Goal: Information Seeking & Learning: Learn about a topic

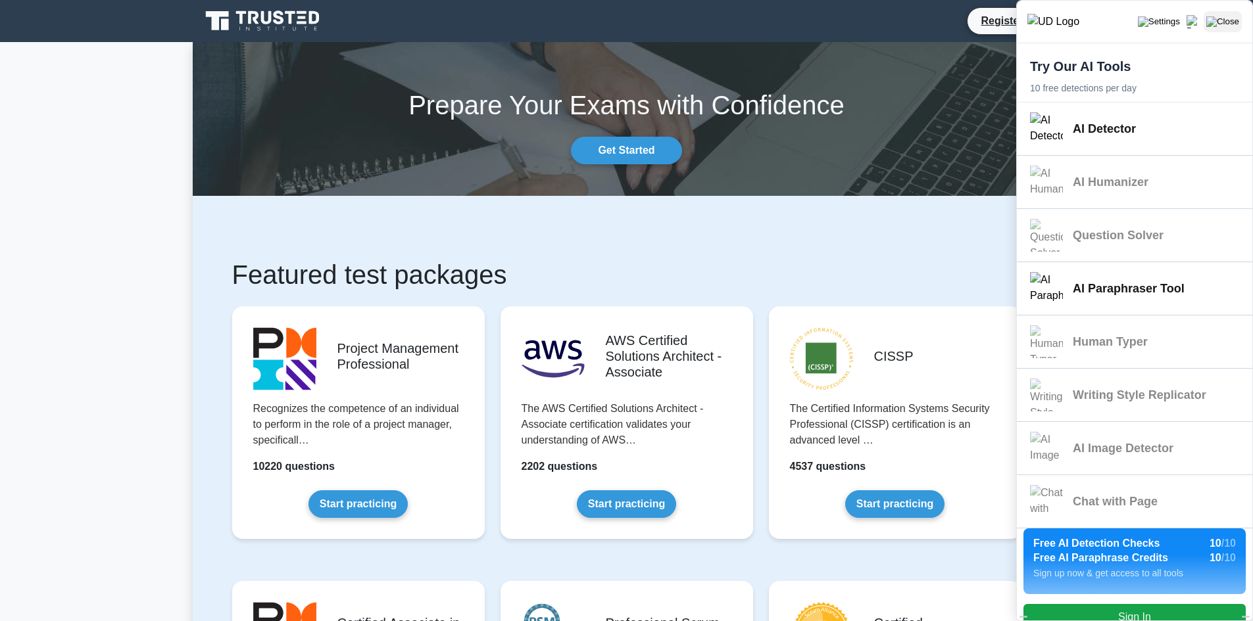
click at [1217, 18] on img "Close" at bounding box center [1222, 21] width 33 height 11
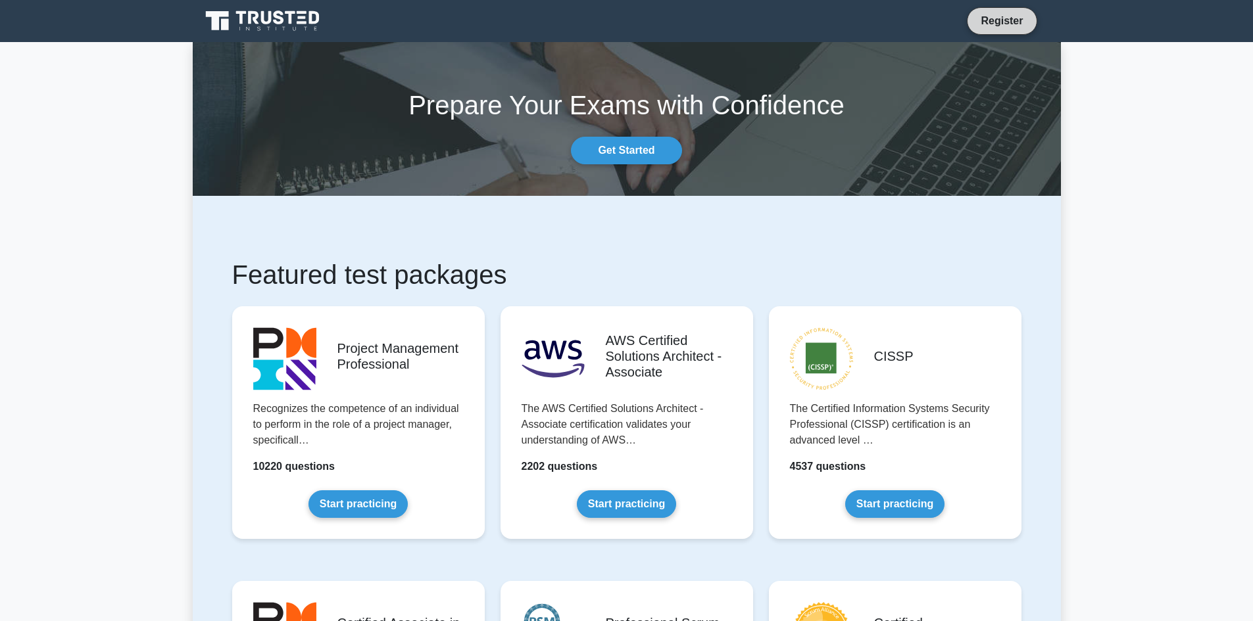
click at [998, 26] on link "Register" at bounding box center [1002, 20] width 58 height 16
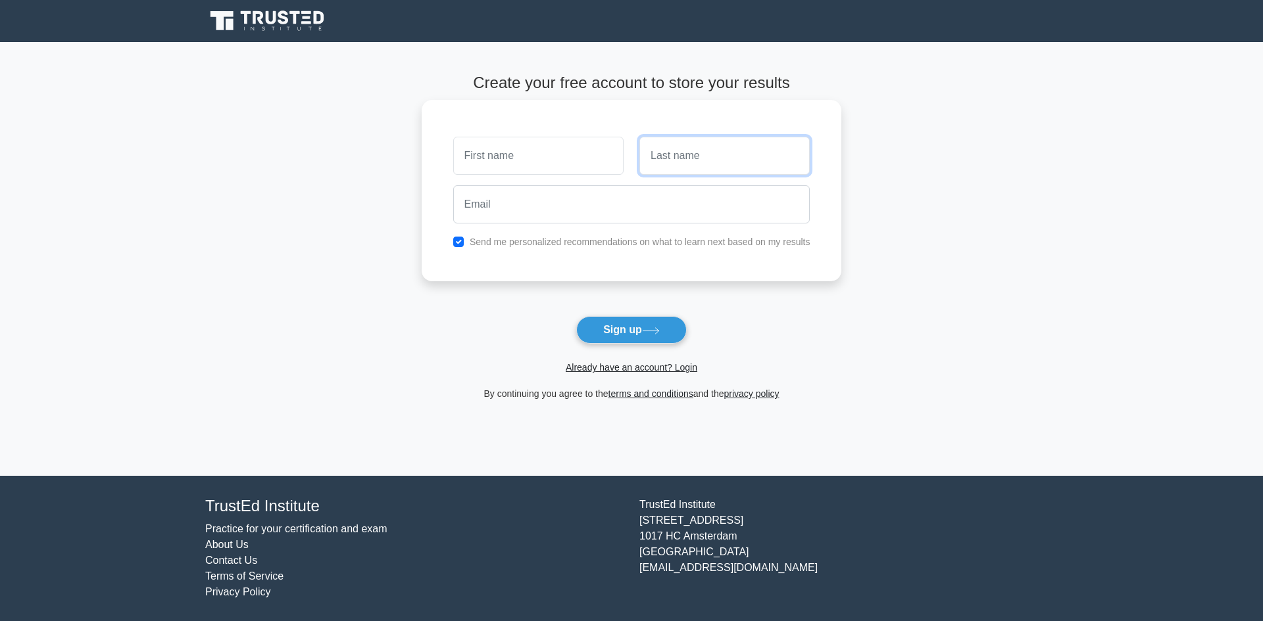
click at [718, 152] on input "text" at bounding box center [724, 156] width 170 height 38
click at [626, 208] on input "email" at bounding box center [631, 204] width 357 height 38
click at [607, 168] on input "text" at bounding box center [538, 156] width 170 height 38
click at [620, 366] on link "Already have an account? Login" at bounding box center [632, 367] width 132 height 11
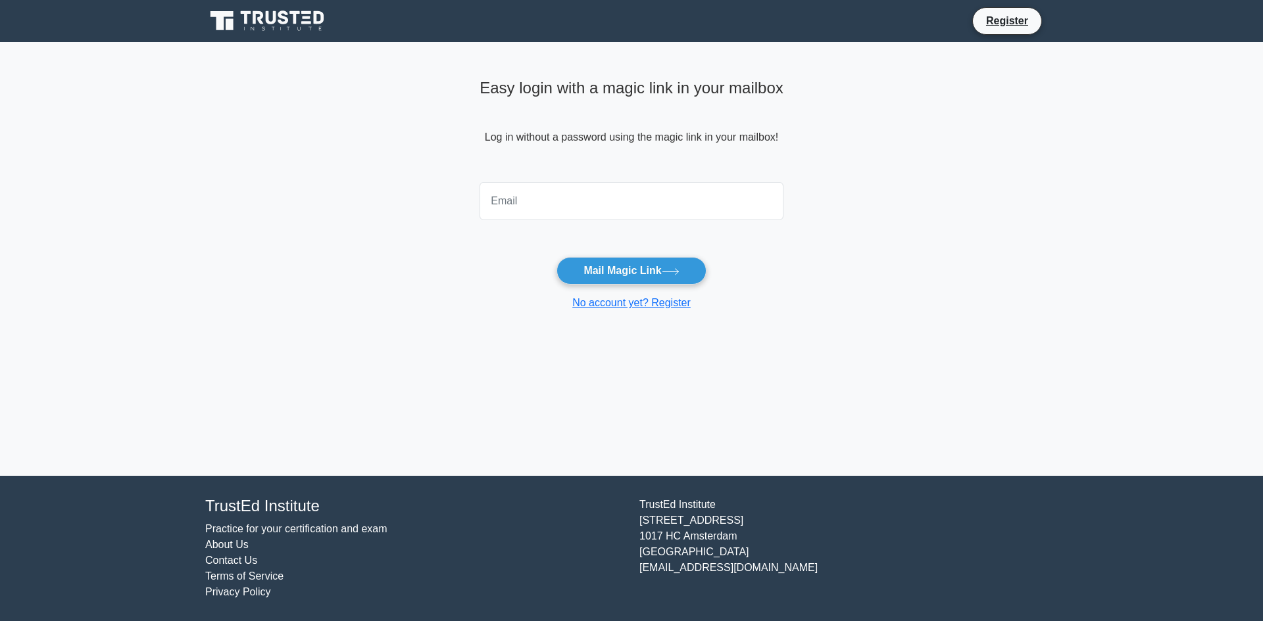
click at [656, 217] on input "email" at bounding box center [631, 201] width 304 height 38
type input "ralphfael99@gmail.com"
click at [635, 269] on button "Mail Magic Link" at bounding box center [630, 271] width 149 height 28
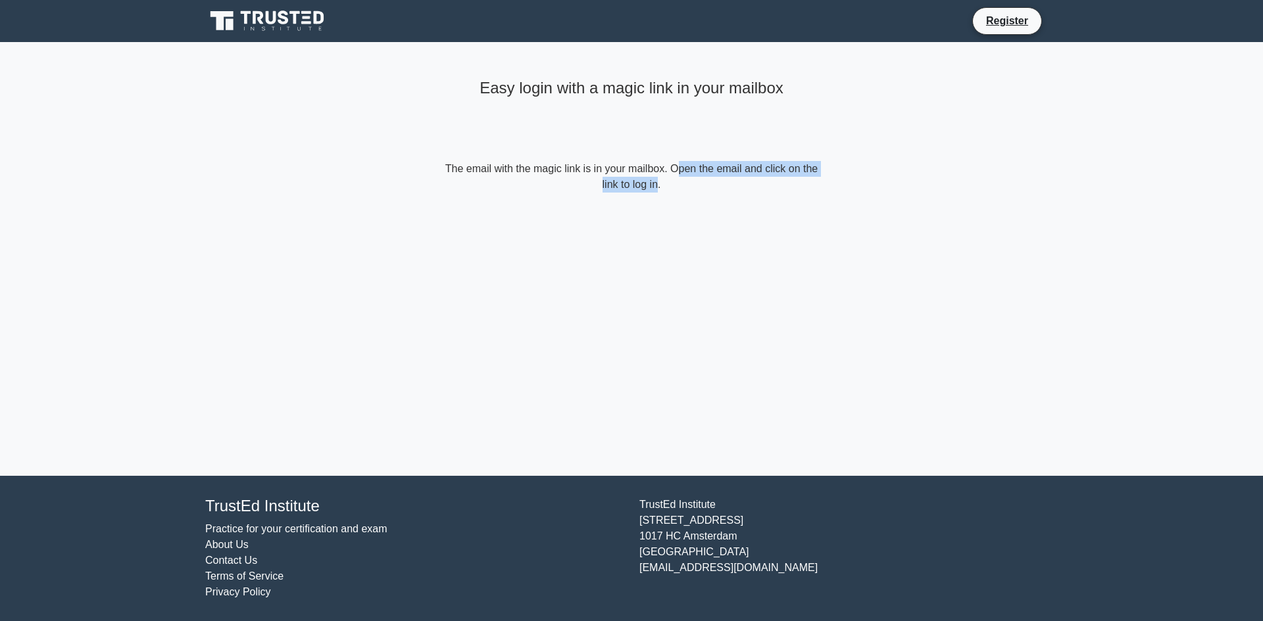
drag, startPoint x: 587, startPoint y: 180, endPoint x: 608, endPoint y: 161, distance: 28.0
click at [608, 161] on form "The email with the magic link is in your mailbox. Open the email and click on t…" at bounding box center [631, 177] width 379 height 32
drag, startPoint x: 600, startPoint y: 162, endPoint x: 625, endPoint y: 172, distance: 27.7
click at [625, 172] on form "The email with the magic link is in your mailbox. Open the email and click on t…" at bounding box center [631, 177] width 379 height 32
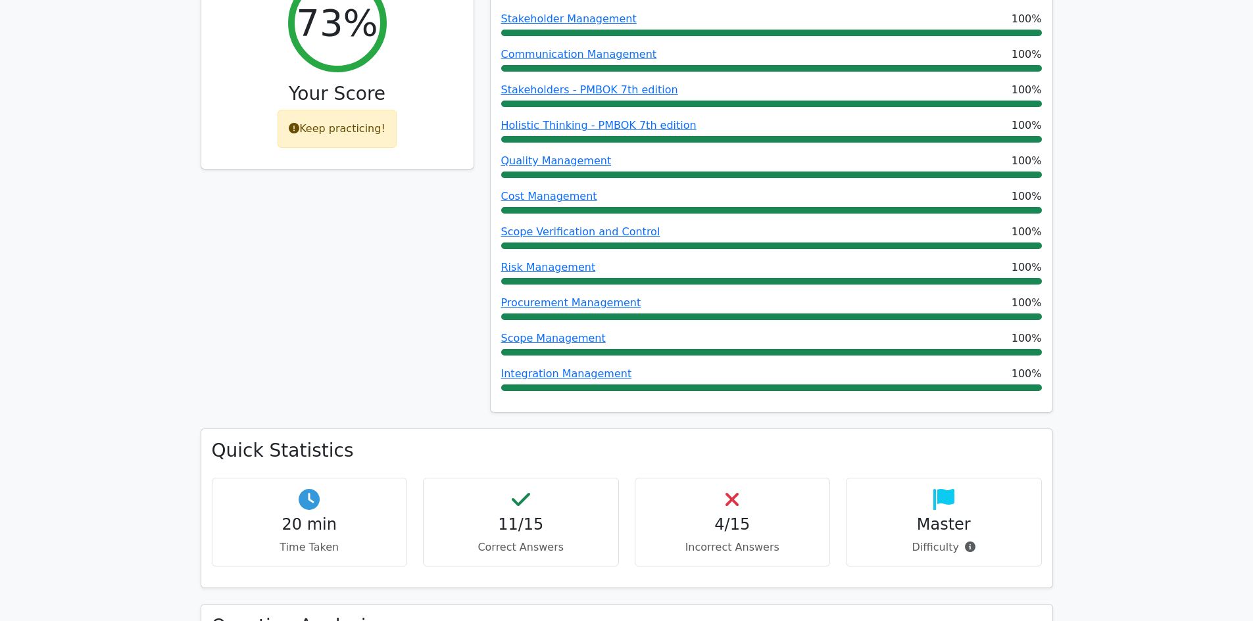
scroll to position [612, 0]
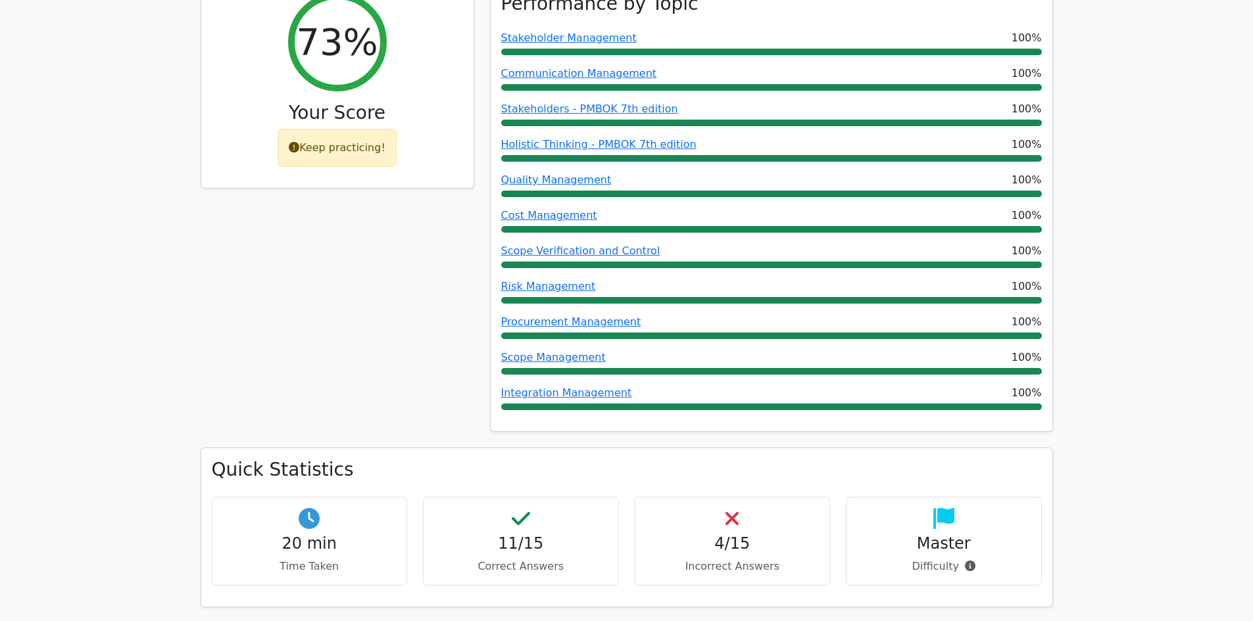
drag, startPoint x: 524, startPoint y: 529, endPoint x: 520, endPoint y: 543, distance: 15.0
click at [522, 533] on div "Quick Statistics 20 min Time Taken 11/15 Correct Answers 4/15 Incorrect Answers…" at bounding box center [626, 528] width 851 height 158
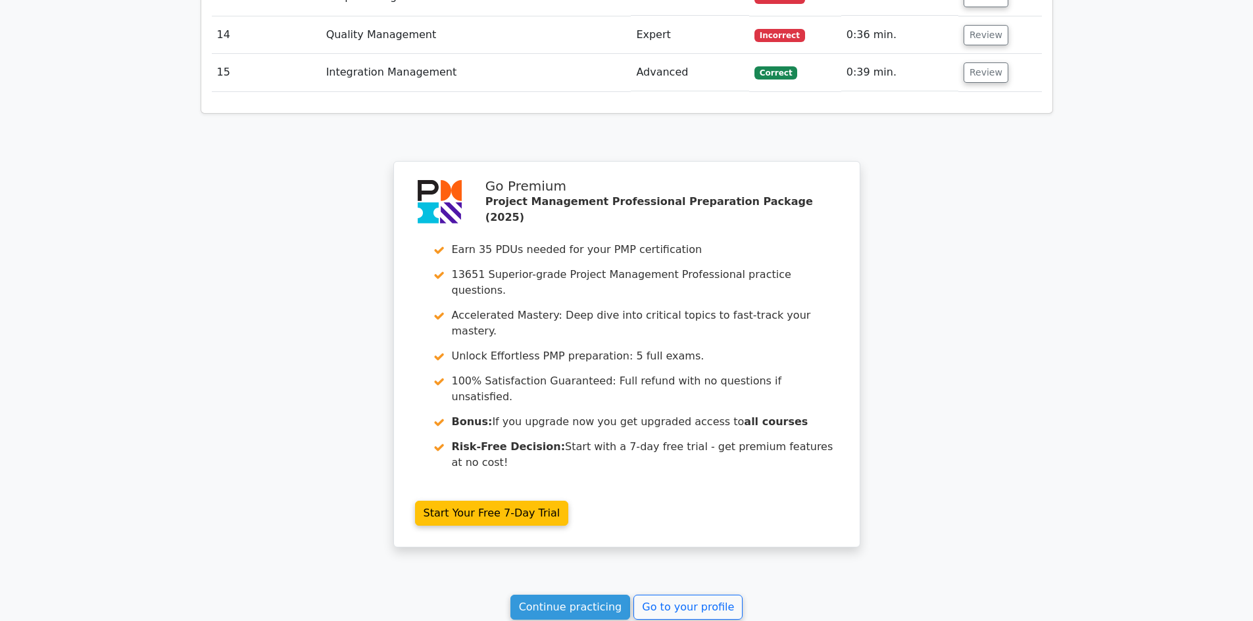
scroll to position [2458, 0]
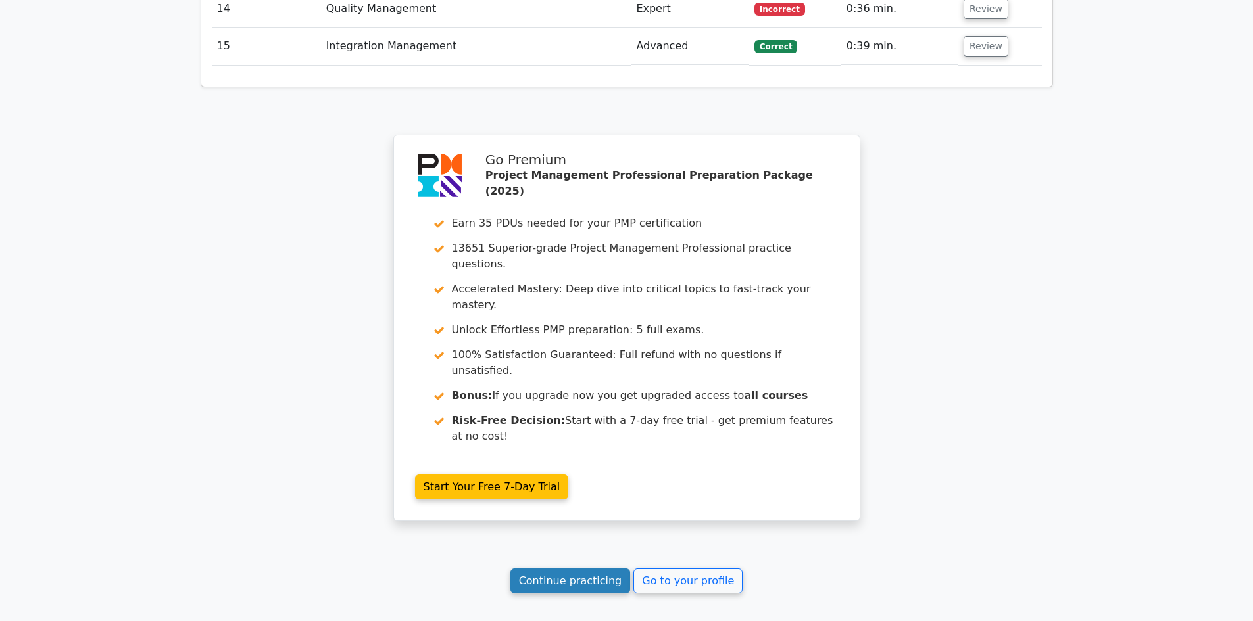
click at [606, 569] on link "Continue practicing" at bounding box center [570, 581] width 120 height 25
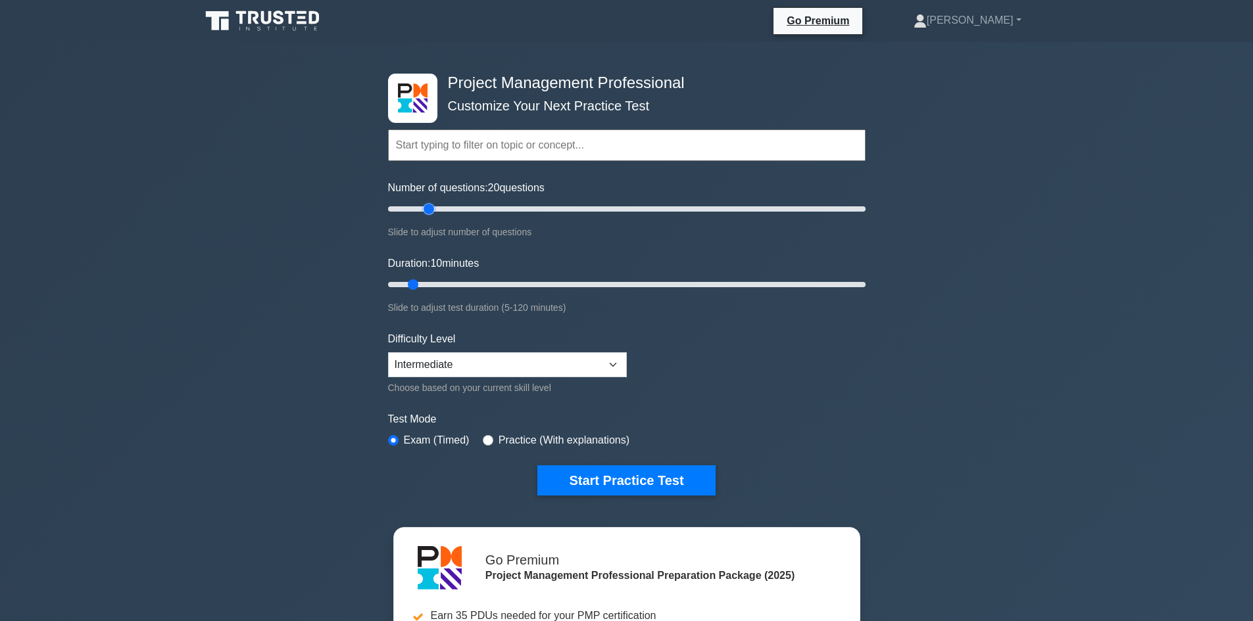
drag, startPoint x: 409, startPoint y: 208, endPoint x: 424, endPoint y: 212, distance: 15.0
type input "20"
click at [424, 212] on input "Number of questions: 20 questions" at bounding box center [626, 209] width 477 height 16
drag, startPoint x: 412, startPoint y: 283, endPoint x: 490, endPoint y: 297, distance: 78.7
type input "30"
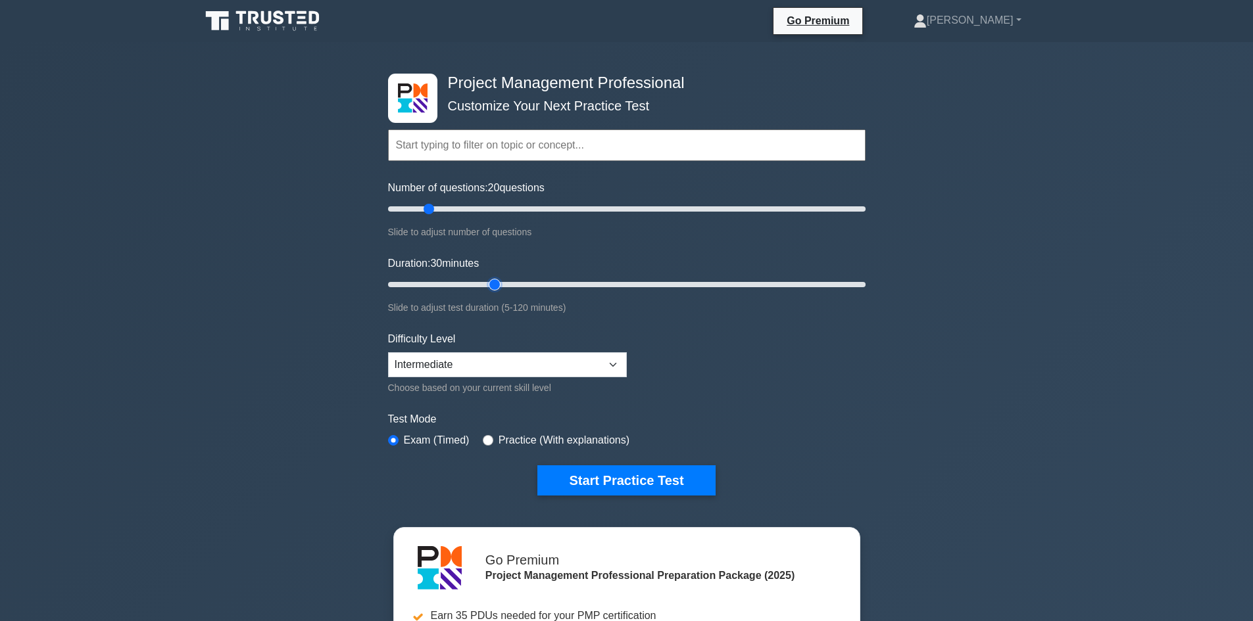
click at [490, 293] on input "Duration: 30 minutes" at bounding box center [626, 285] width 477 height 16
click at [581, 475] on button "Start Practice Test" at bounding box center [626, 481] width 178 height 30
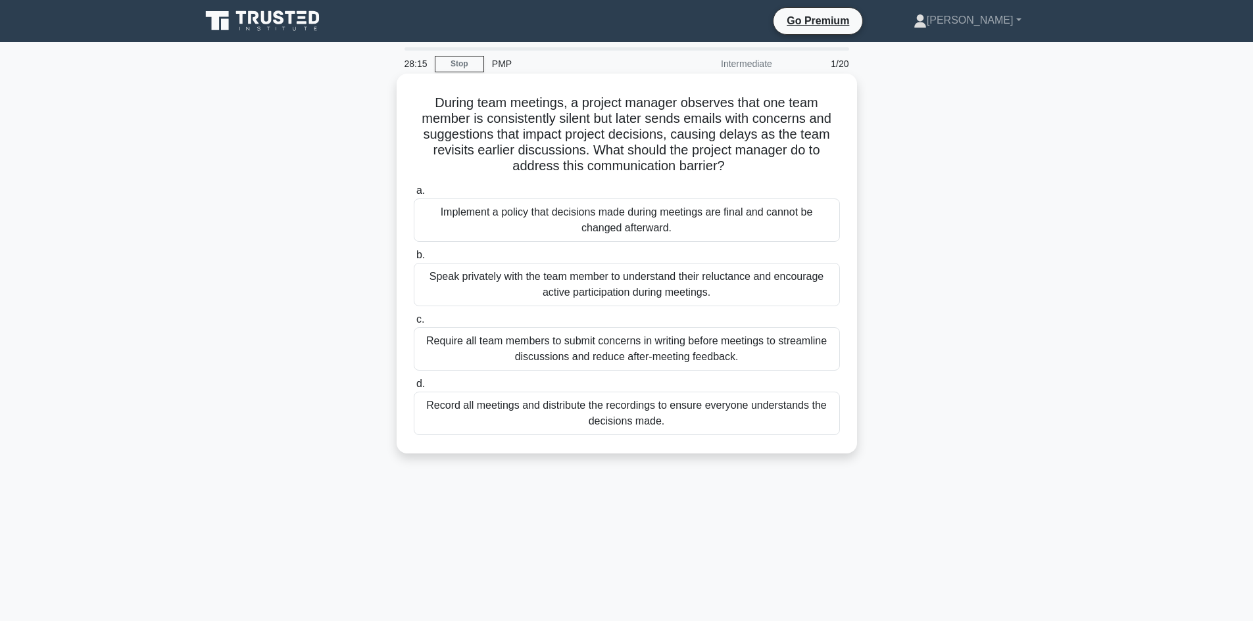
click at [620, 283] on div "Speak privately with the team member to understand their reluctance and encoura…" at bounding box center [627, 284] width 426 height 43
click at [414, 260] on input "b. Speak privately with the team member to understand their reluctance and enco…" at bounding box center [414, 255] width 0 height 9
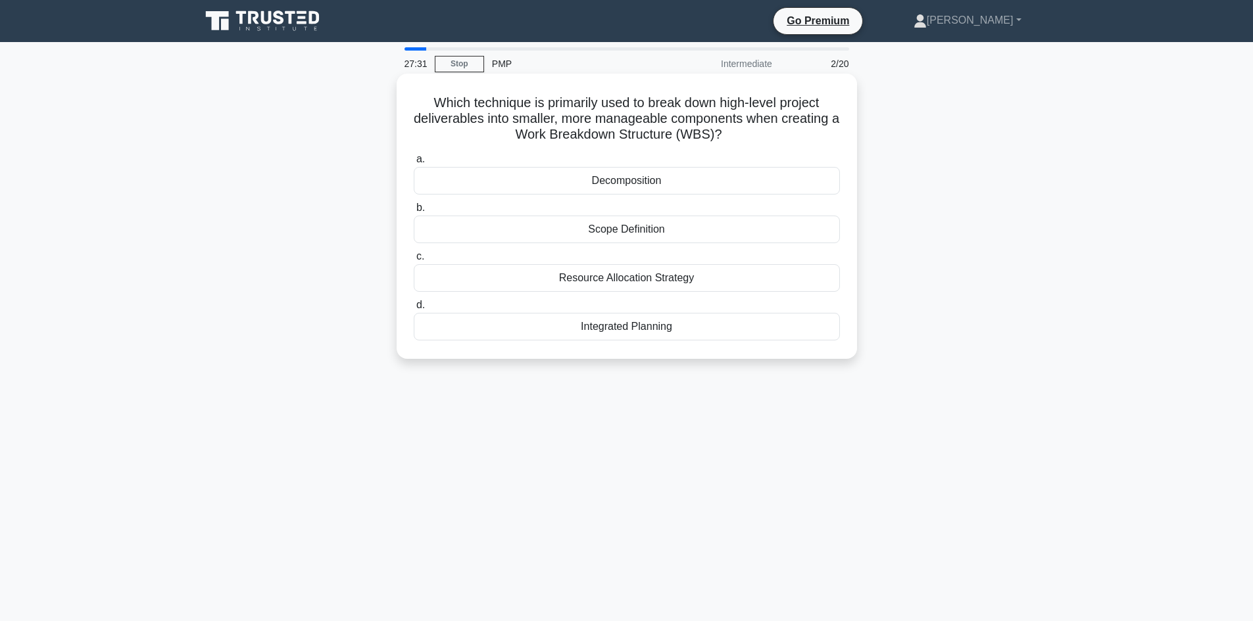
click at [623, 326] on div "Integrated Planning" at bounding box center [627, 327] width 426 height 28
click at [414, 310] on input "d. Integrated Planning" at bounding box center [414, 305] width 0 height 9
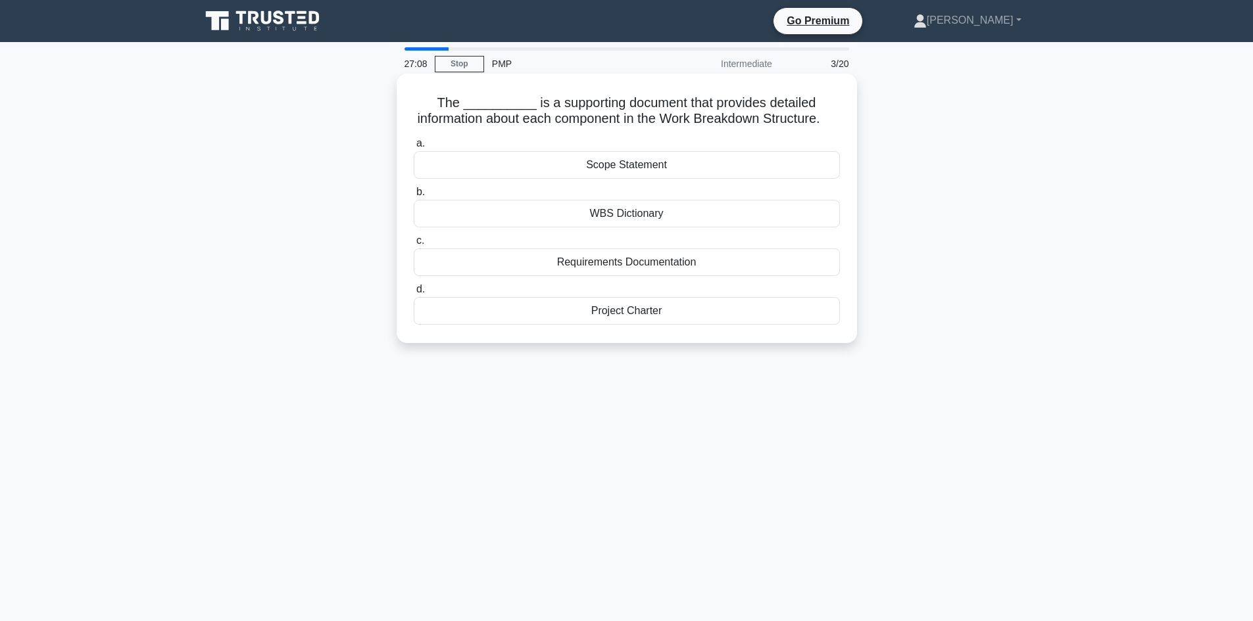
click at [627, 228] on div "WBS Dictionary" at bounding box center [627, 214] width 426 height 28
click at [414, 197] on input "b. WBS Dictionary" at bounding box center [414, 192] width 0 height 9
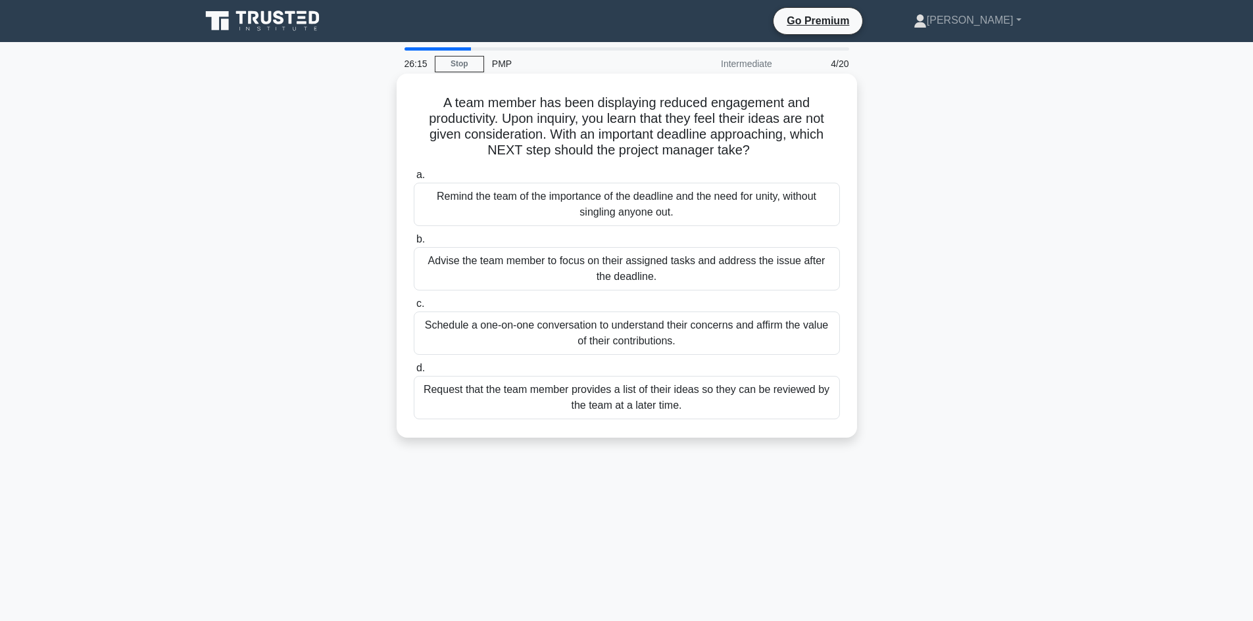
click at [612, 340] on div "Schedule a one-on-one conversation to understand their concerns and affirm the …" at bounding box center [627, 333] width 426 height 43
click at [414, 308] on input "c. Schedule a one-on-one conversation to understand their concerns and affirm t…" at bounding box center [414, 304] width 0 height 9
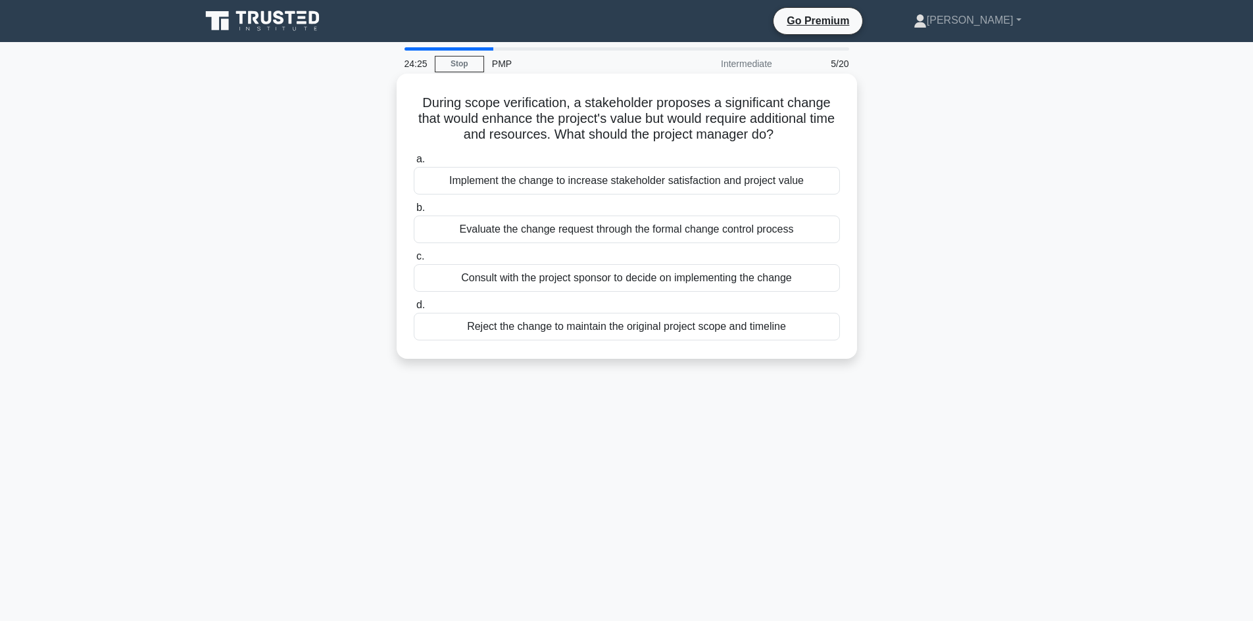
click at [478, 279] on div "Consult with the project sponsor to decide on implementing the change" at bounding box center [627, 278] width 426 height 28
click at [414, 261] on input "c. Consult with the project sponsor to decide on implementing the change" at bounding box center [414, 257] width 0 height 9
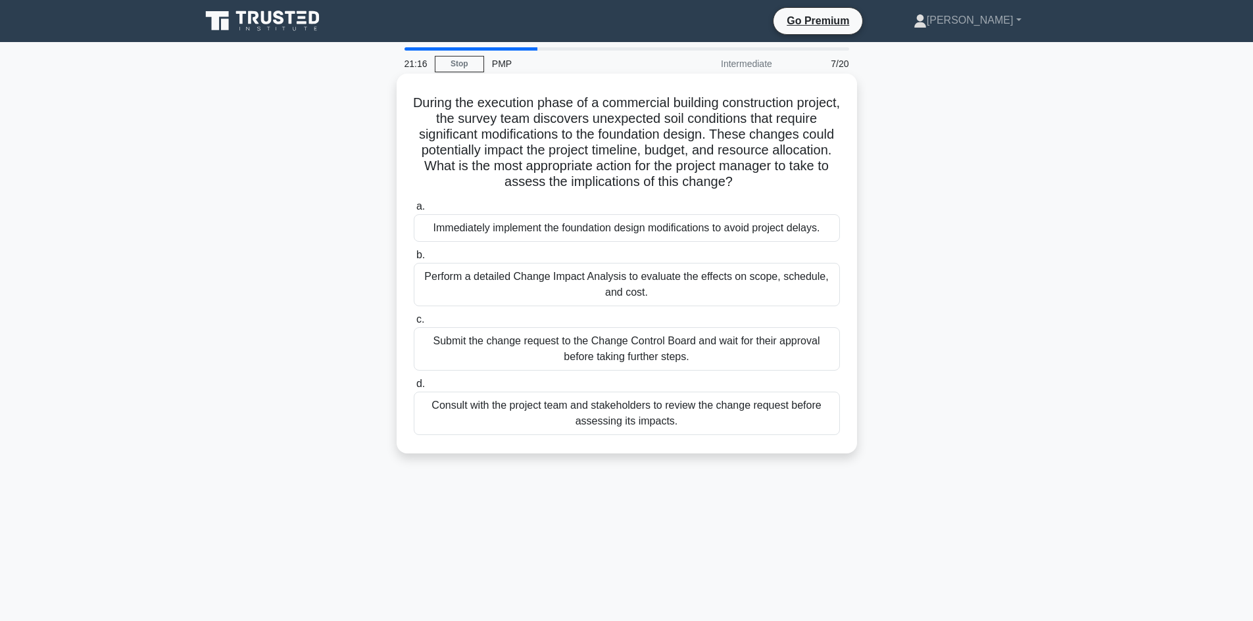
click at [572, 354] on div "Submit the change request to the Change Control Board and wait for their approv…" at bounding box center [627, 349] width 426 height 43
click at [414, 324] on input "c. Submit the change request to the Change Control Board and wait for their app…" at bounding box center [414, 320] width 0 height 9
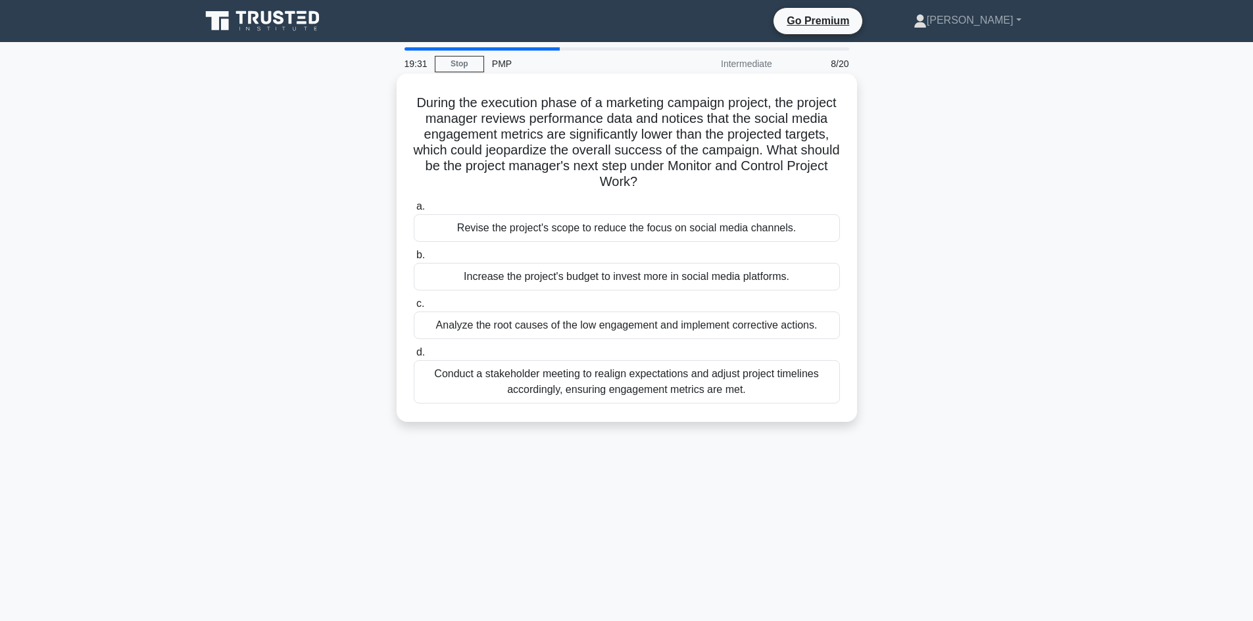
click at [504, 328] on div "Analyze the root causes of the low engagement and implement corrective actions." at bounding box center [627, 326] width 426 height 28
click at [414, 308] on input "c. Analyze the root causes of the low engagement and implement corrective actio…" at bounding box center [414, 304] width 0 height 9
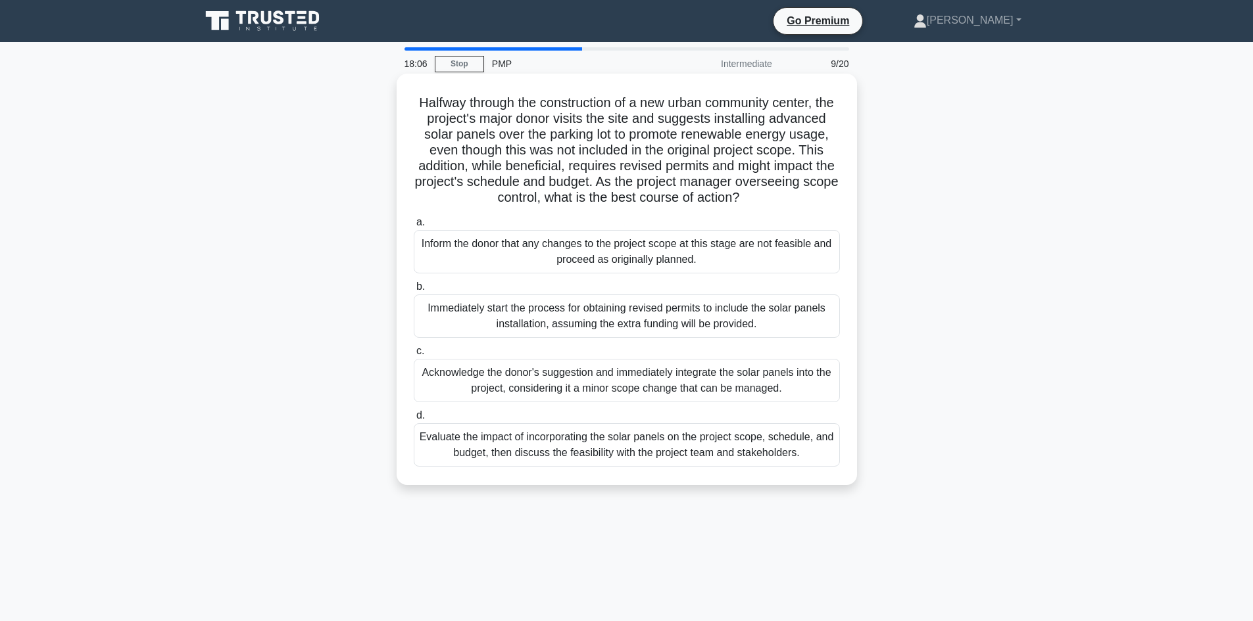
click at [571, 467] on div "Evaluate the impact of incorporating the solar panels on the project scope, sch…" at bounding box center [627, 445] width 426 height 43
click at [414, 420] on input "d. Evaluate the impact of incorporating the solar panels on the project scope, …" at bounding box center [414, 416] width 0 height 9
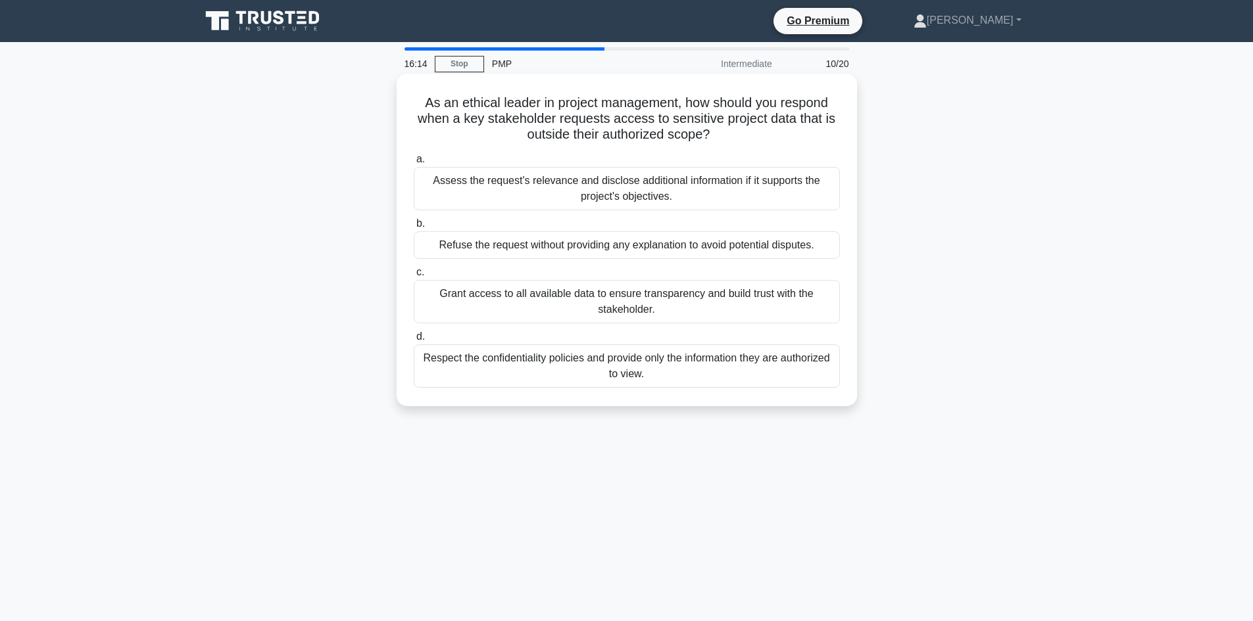
click at [518, 374] on div "Respect the confidentiality policies and provide only the information they are …" at bounding box center [627, 366] width 426 height 43
click at [414, 341] on input "d. Respect the confidentiality policies and provide only the information they a…" at bounding box center [414, 337] width 0 height 9
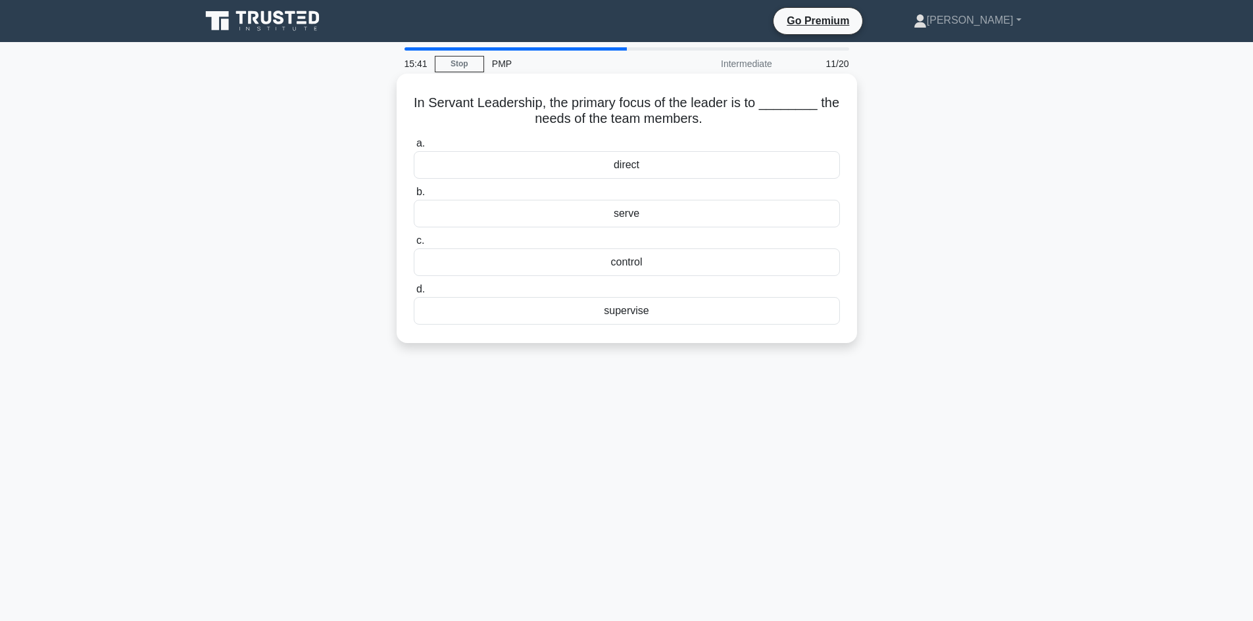
click at [521, 220] on div "serve" at bounding box center [627, 214] width 426 height 28
click at [414, 197] on input "b. serve" at bounding box center [414, 192] width 0 height 9
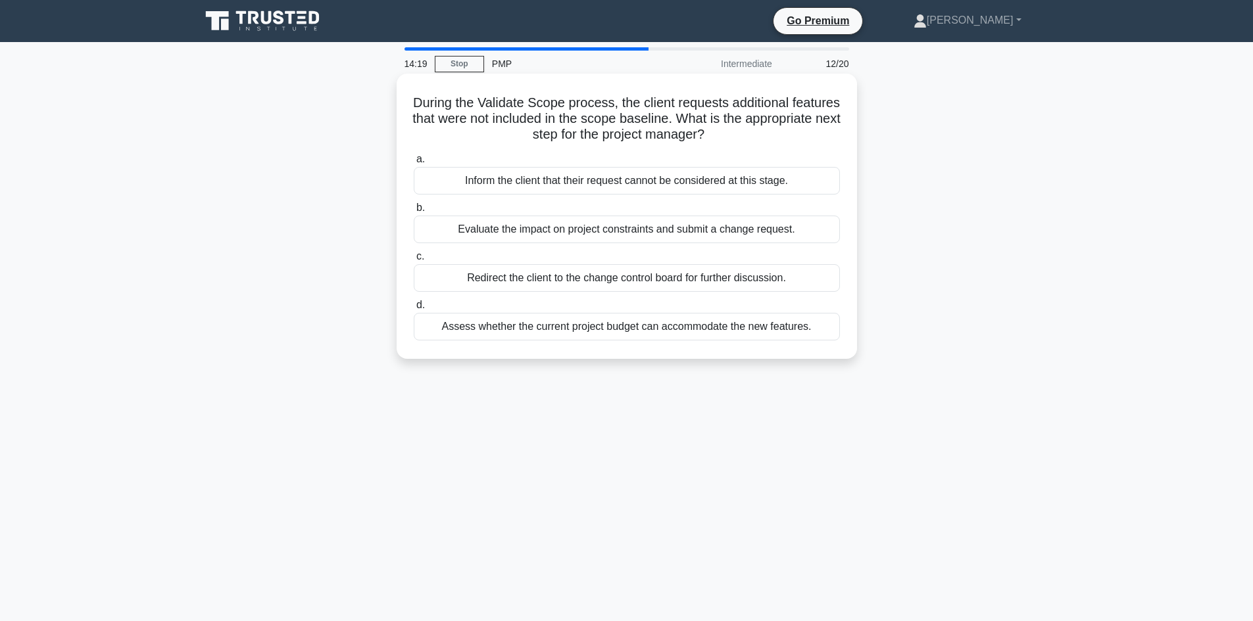
click at [516, 232] on div "Evaluate the impact on project constraints and submit a change request." at bounding box center [627, 230] width 426 height 28
click at [414, 212] on input "b. Evaluate the impact on project constraints and submit a change request." at bounding box center [414, 208] width 0 height 9
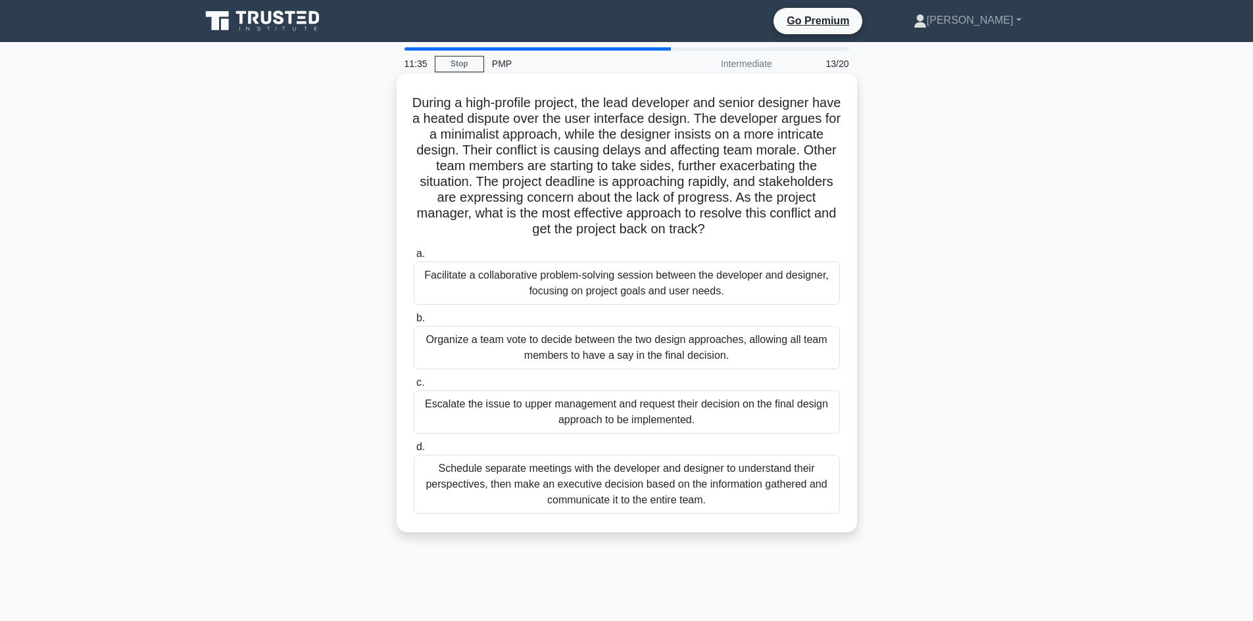
click at [660, 283] on div "Facilitate a collaborative problem-solving session between the developer and de…" at bounding box center [627, 283] width 426 height 43
click at [414, 258] on input "a. Facilitate a collaborative problem-solving session between the developer and…" at bounding box center [414, 254] width 0 height 9
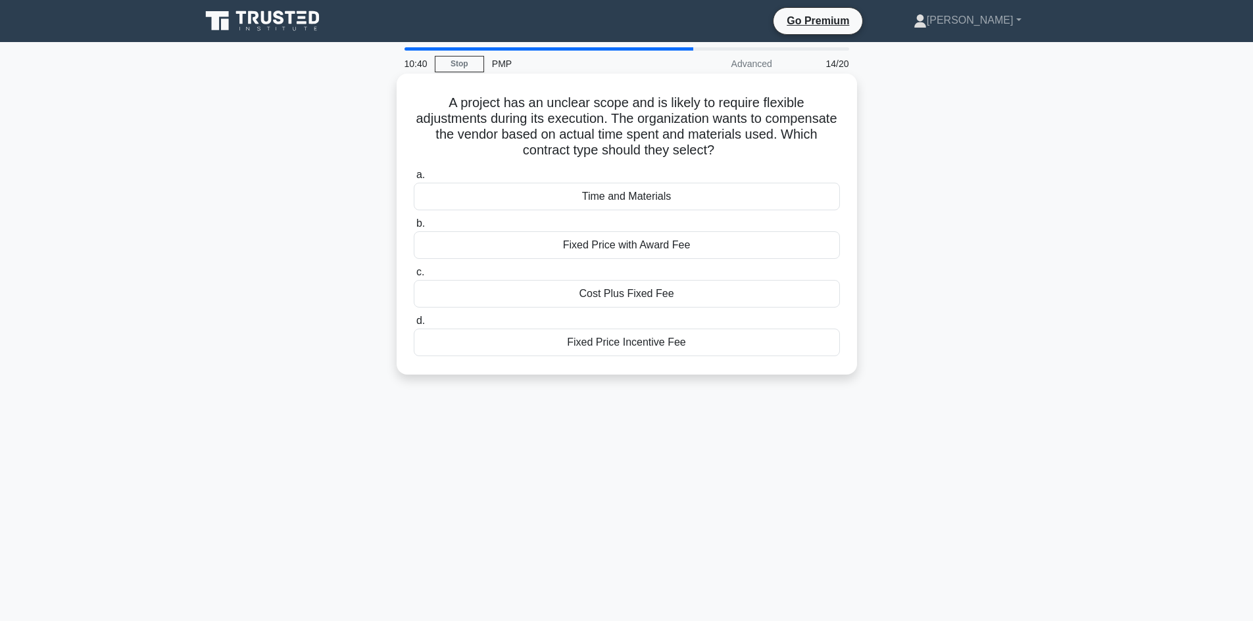
click at [633, 201] on div "Time and Materials" at bounding box center [627, 197] width 426 height 28
click at [414, 180] on input "a. Time and Materials" at bounding box center [414, 175] width 0 height 9
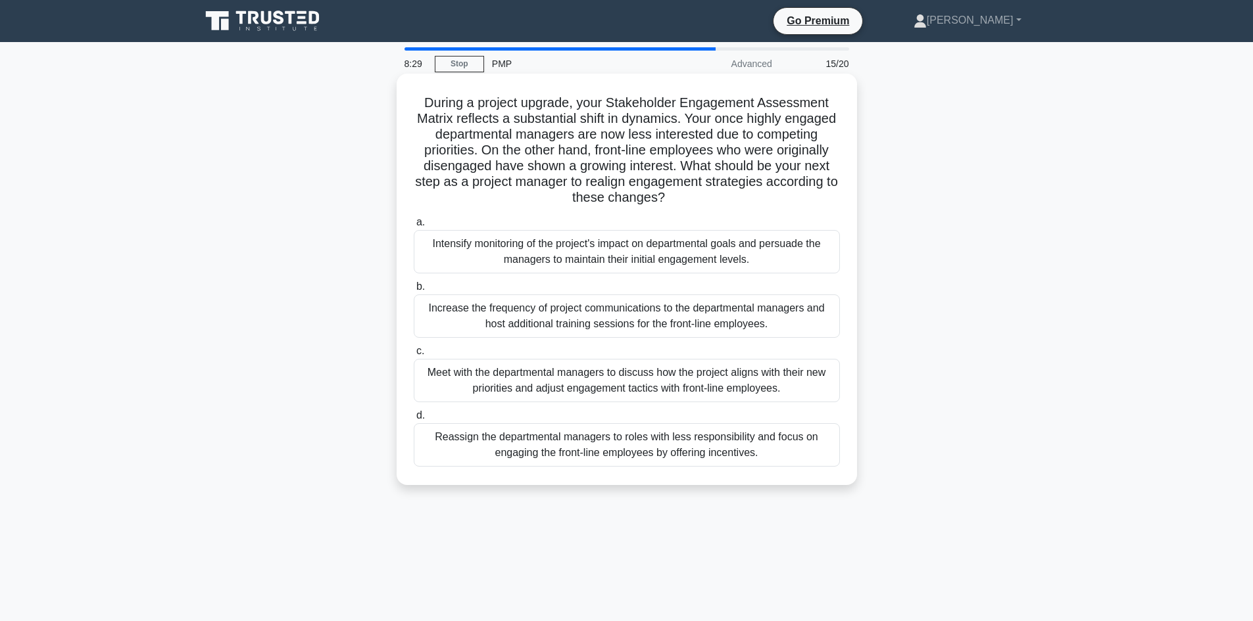
click at [637, 455] on div "Reassign the departmental managers to roles with less responsibility and focus …" at bounding box center [627, 445] width 426 height 43
click at [414, 420] on input "d. Reassign the departmental managers to roles with less responsibility and foc…" at bounding box center [414, 416] width 0 height 9
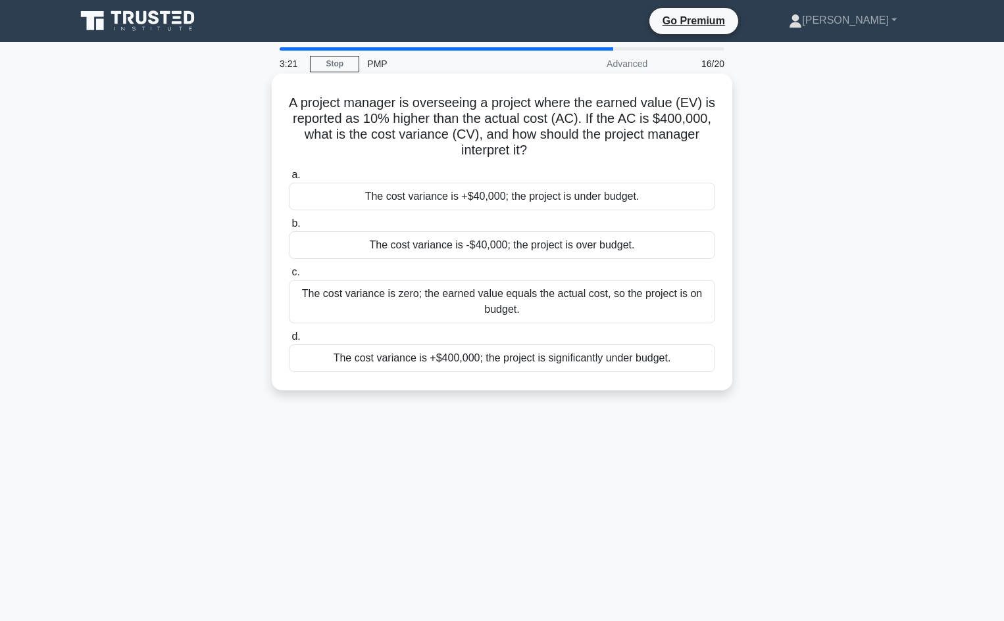
click at [503, 193] on div "The cost variance is +$40,000; the project is under budget." at bounding box center [502, 197] width 426 height 28
click at [289, 180] on input "a. The cost variance is +$40,000; the project is under budget." at bounding box center [289, 175] width 0 height 9
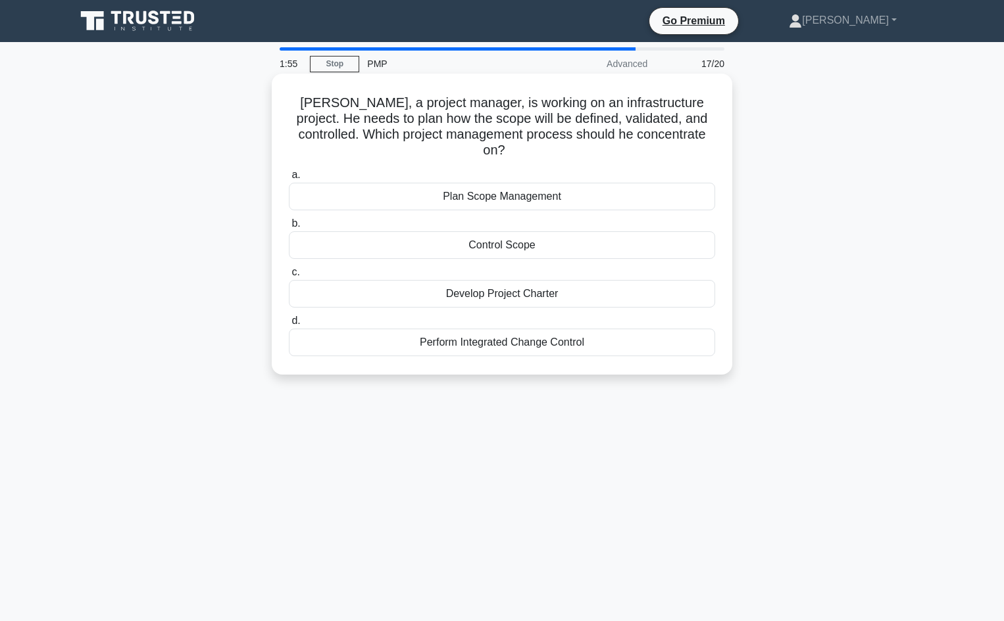
click at [473, 183] on div "Plan Scope Management" at bounding box center [502, 197] width 426 height 28
click at [289, 174] on input "a. Plan Scope Management" at bounding box center [289, 175] width 0 height 9
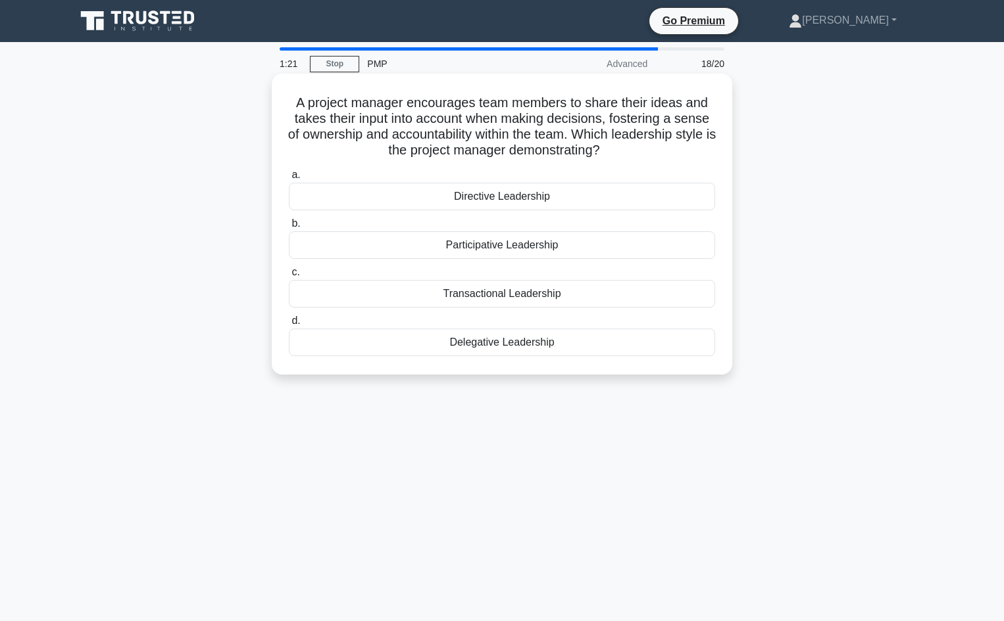
click at [465, 251] on div "Participative Leadership" at bounding box center [502, 246] width 426 height 28
click at [289, 228] on input "b. Participative Leadership" at bounding box center [289, 224] width 0 height 9
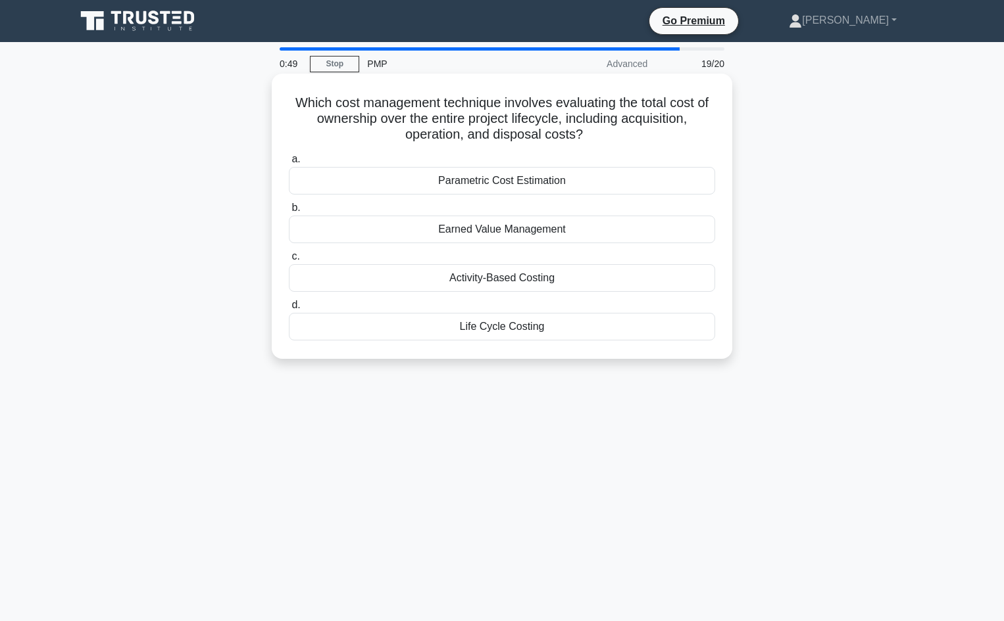
click at [502, 331] on div "Life Cycle Costing" at bounding box center [502, 327] width 426 height 28
click at [289, 310] on input "d. Life Cycle Costing" at bounding box center [289, 305] width 0 height 9
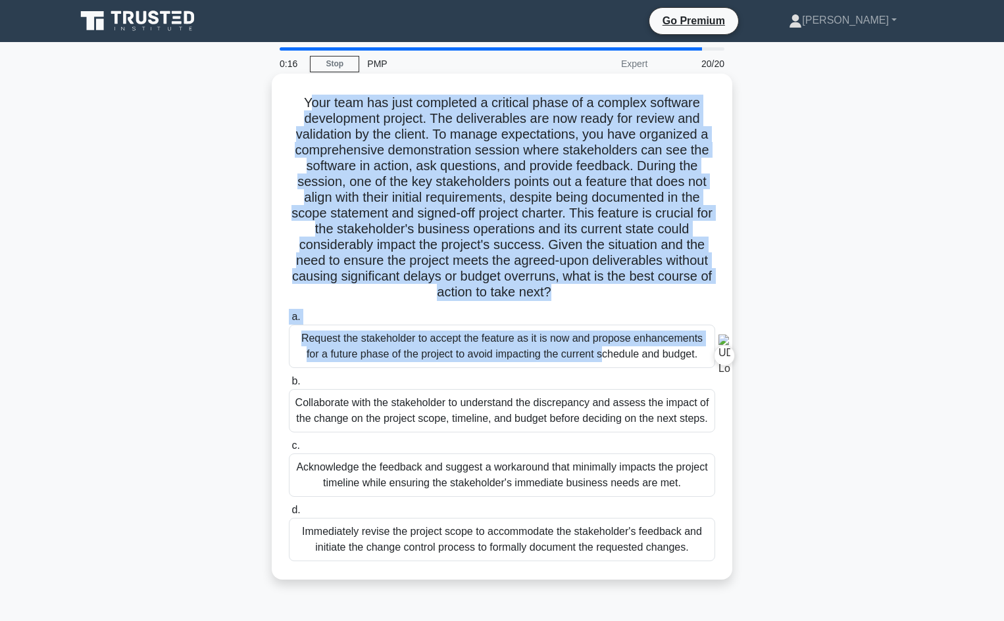
drag, startPoint x: 310, startPoint y: 107, endPoint x: 477, endPoint y: 335, distance: 282.3
click at [477, 335] on div "Your team has just completed a critical phase of a complex software development…" at bounding box center [502, 327] width 450 height 496
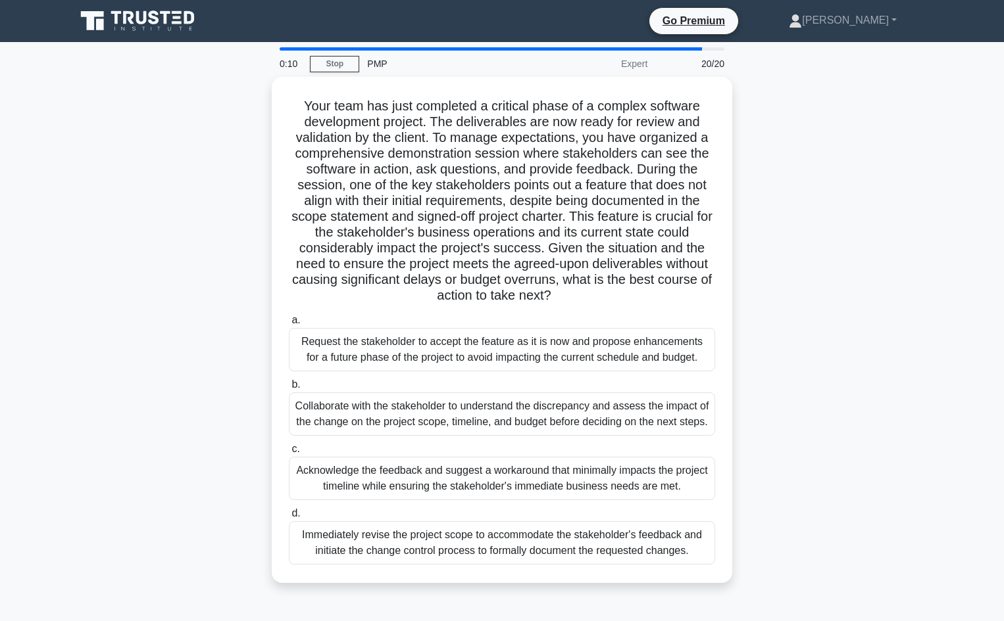
click at [235, 379] on div "Your team has just completed a critical phase of a complex software development…" at bounding box center [502, 338] width 868 height 522
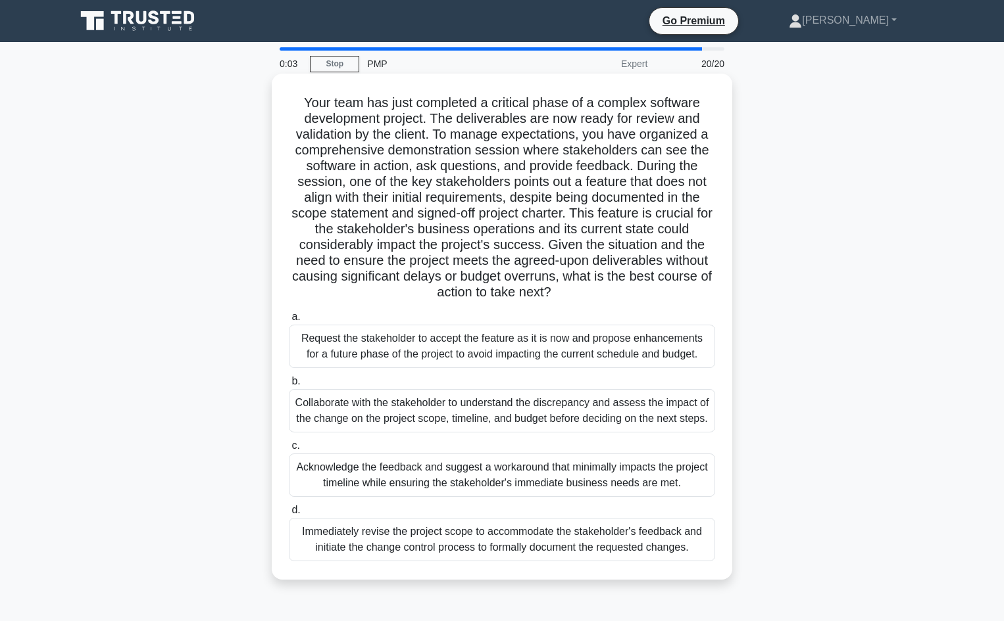
click at [360, 414] on div "Collaborate with the stakeholder to understand the discrepancy and assess the i…" at bounding box center [502, 410] width 426 height 43
click at [289, 386] on input "b. Collaborate with the stakeholder to understand the discrepancy and assess th…" at bounding box center [289, 382] width 0 height 9
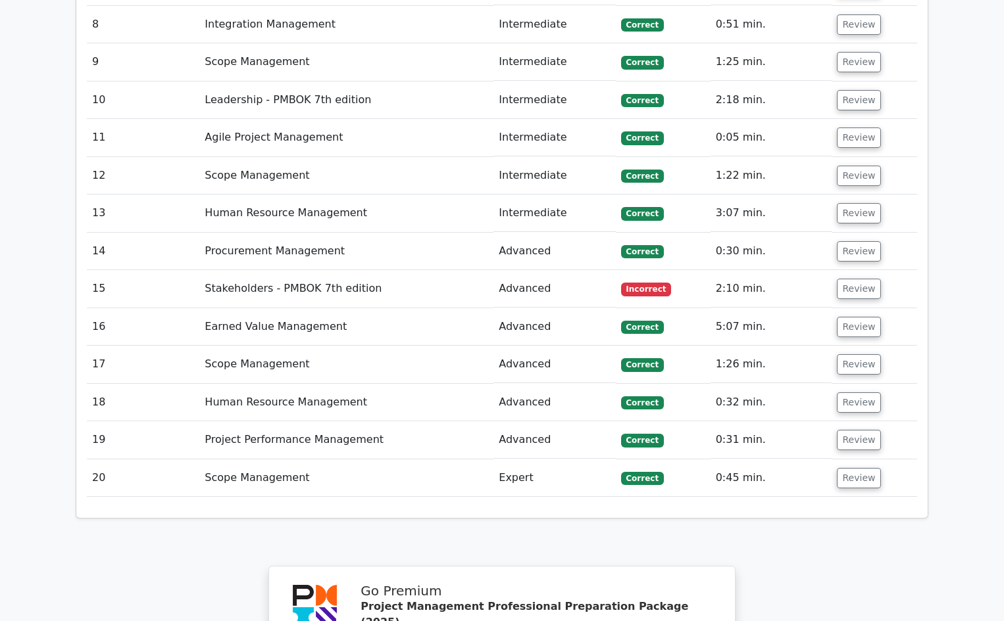
scroll to position [2389, 0]
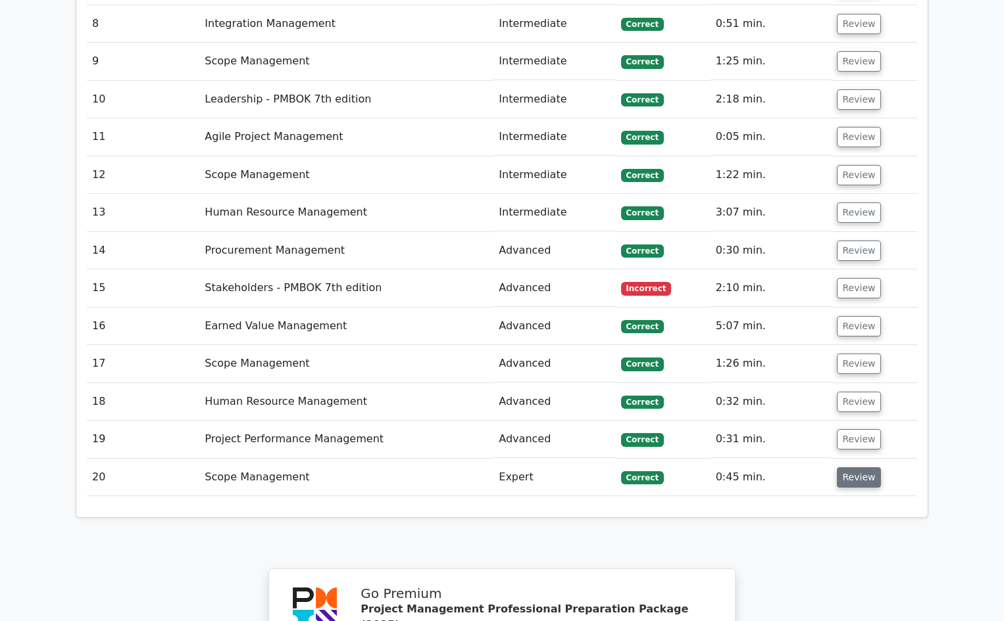
click at [846, 468] on button "Review" at bounding box center [859, 478] width 45 height 20
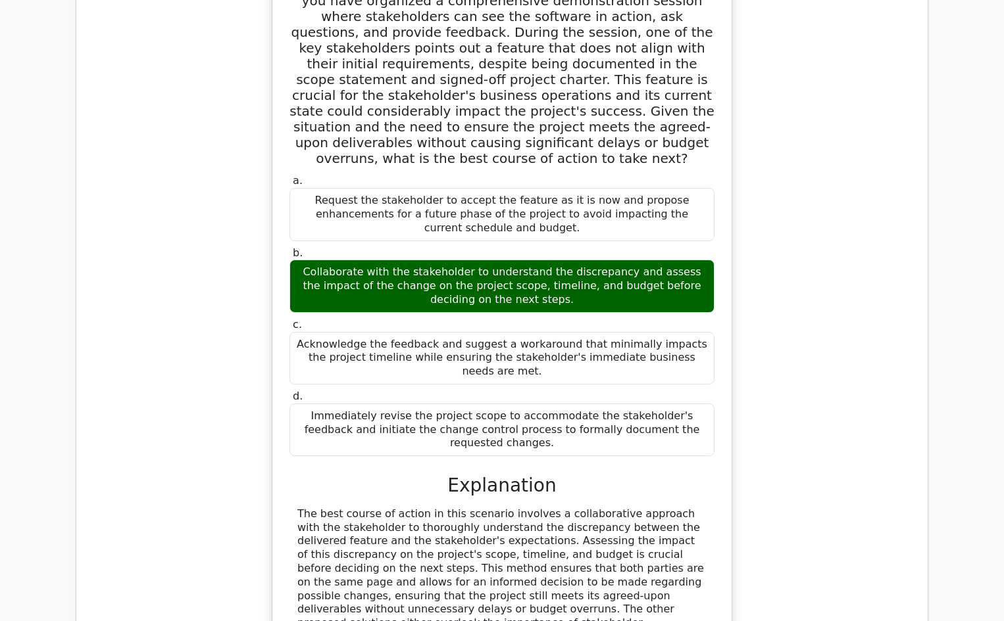
scroll to position [2960, 0]
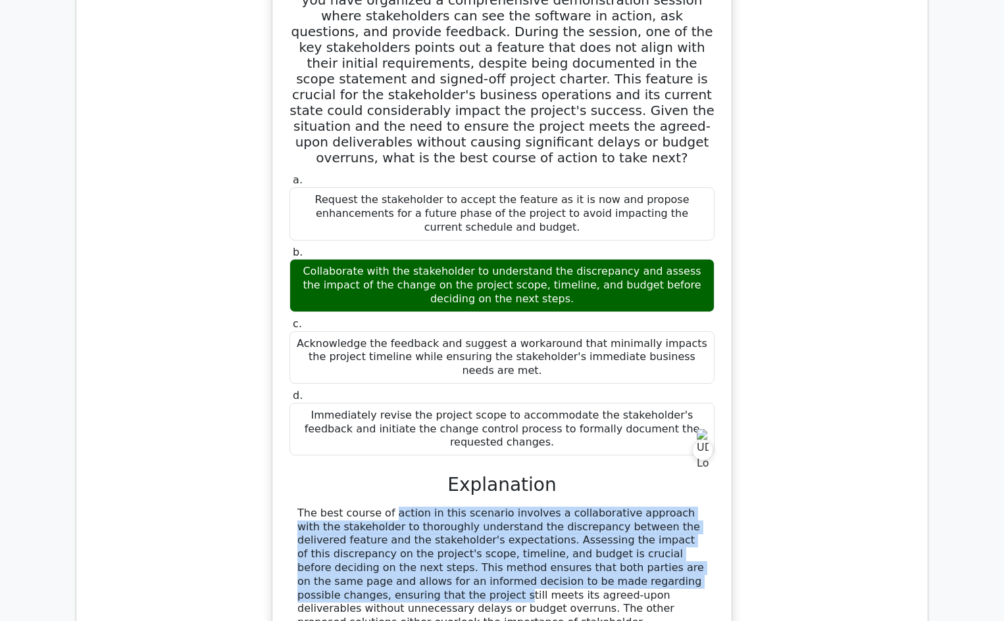
drag, startPoint x: 308, startPoint y: 362, endPoint x: 575, endPoint y: 443, distance: 279.0
click at [575, 507] on div "The best course of action in this scenario involves a collaborative approach wi…" at bounding box center [501, 596] width 409 height 178
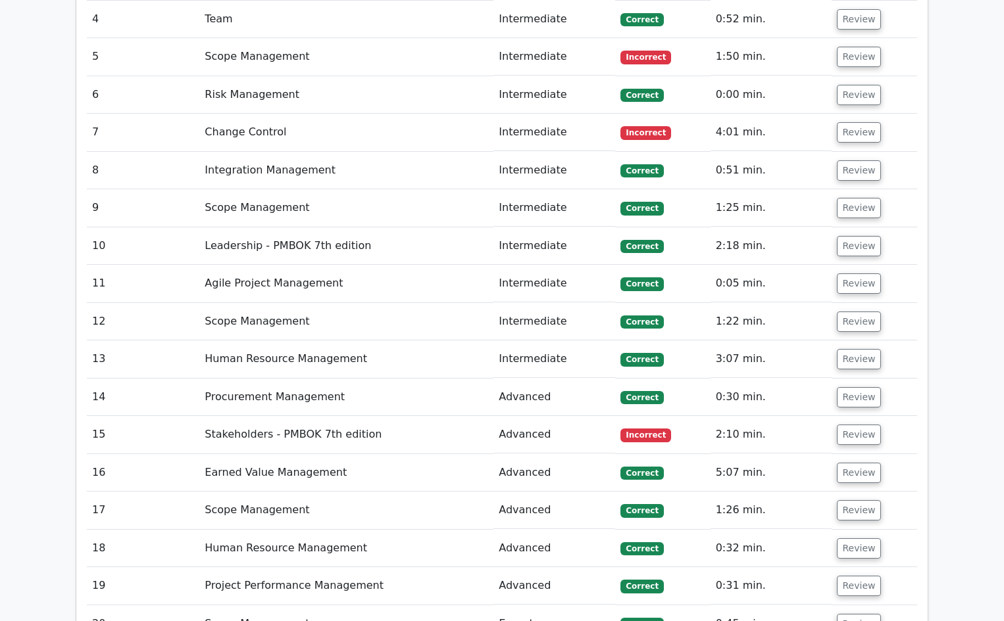
scroll to position [2242, 0]
click at [861, 426] on button "Review" at bounding box center [859, 436] width 45 height 20
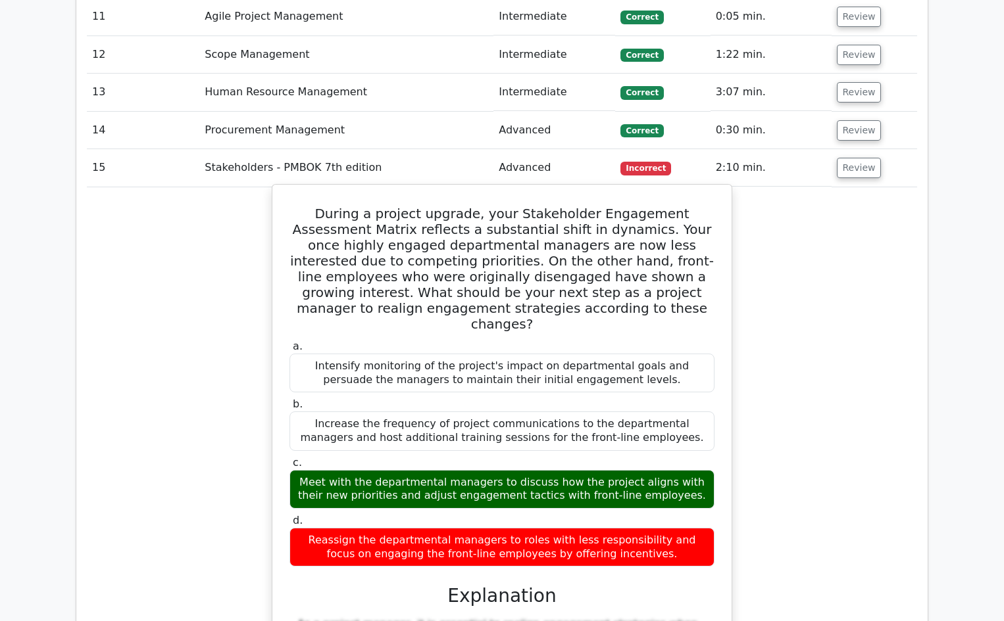
scroll to position [2518, 0]
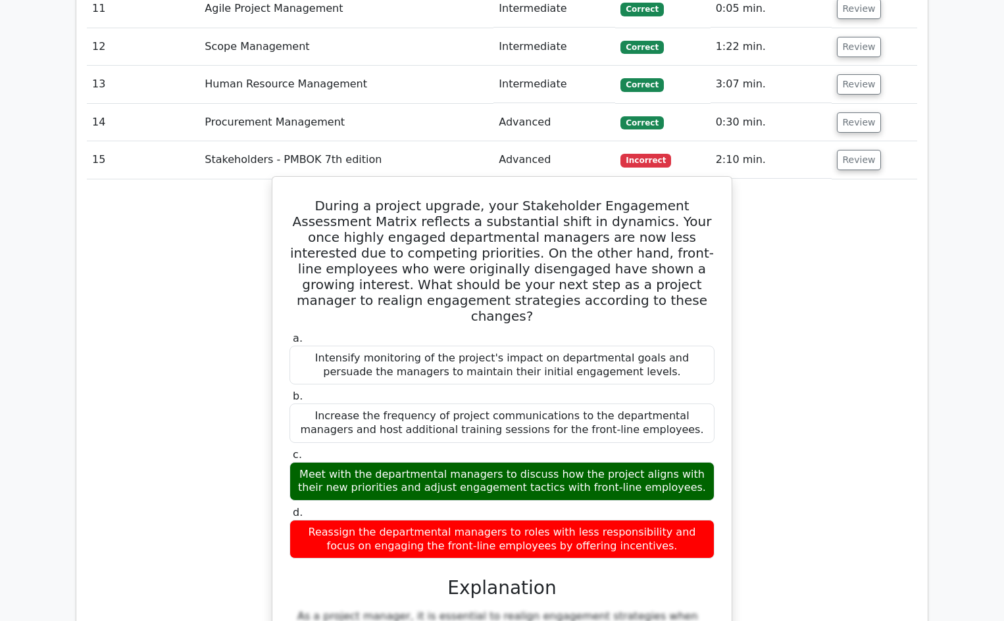
drag, startPoint x: 314, startPoint y: 379, endPoint x: 529, endPoint y: 368, distance: 214.7
click at [529, 462] on div "Meet with the departmental managers to discuss how the project aligns with thei…" at bounding box center [501, 481] width 425 height 39
click at [553, 462] on div "Meet with the departmental managers to discuss how the project aligns with thei…" at bounding box center [501, 481] width 425 height 39
drag, startPoint x: 577, startPoint y: 372, endPoint x: 612, endPoint y: 383, distance: 36.0
click at [612, 462] on div "Meet with the departmental managers to discuss how the project aligns with thei…" at bounding box center [501, 481] width 425 height 39
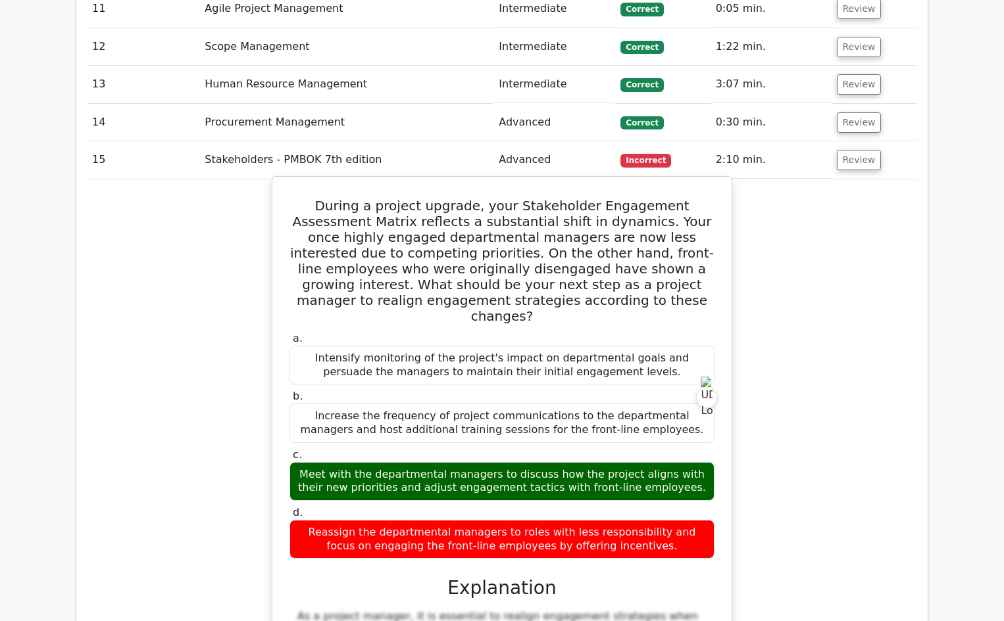
click at [612, 462] on div "Meet with the departmental managers to discuss how the project aligns with thei…" at bounding box center [501, 481] width 425 height 39
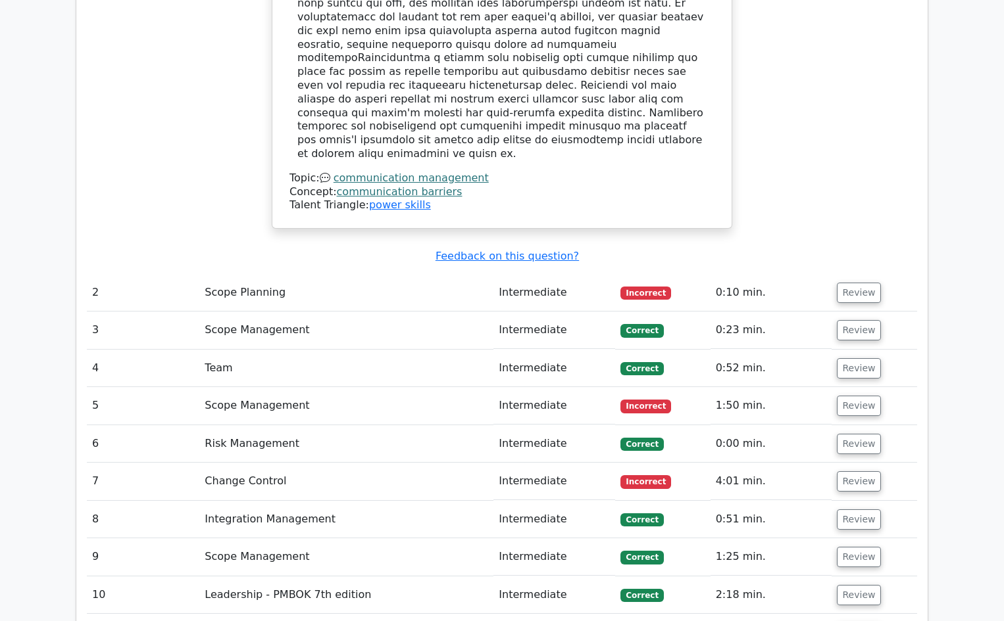
scroll to position [1894, 0]
click at [489, 274] on td "Scope Planning" at bounding box center [346, 292] width 294 height 37
click at [858, 282] on button "Review" at bounding box center [859, 292] width 45 height 20
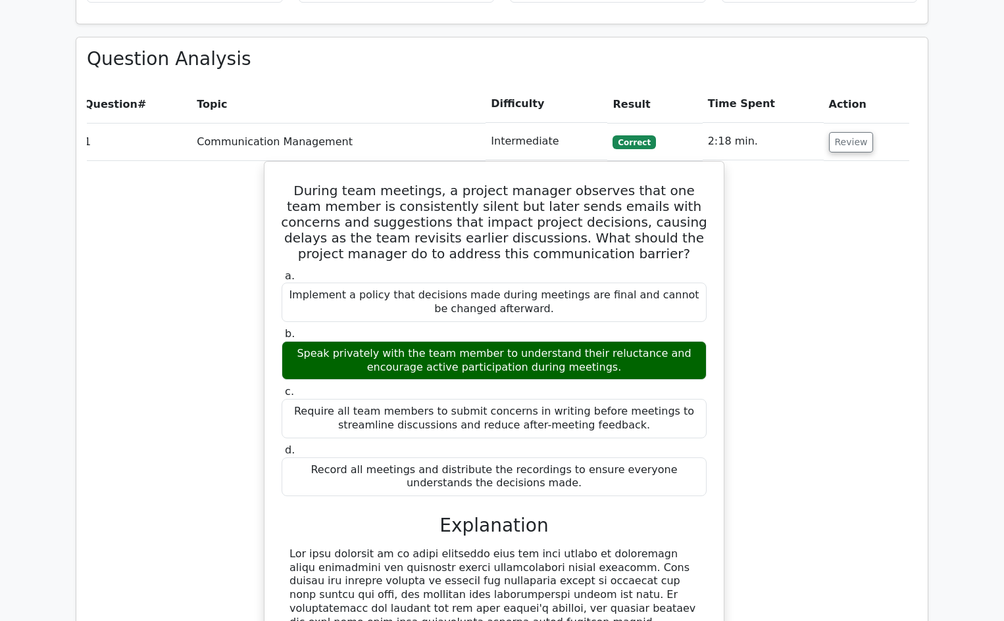
scroll to position [1301, 0]
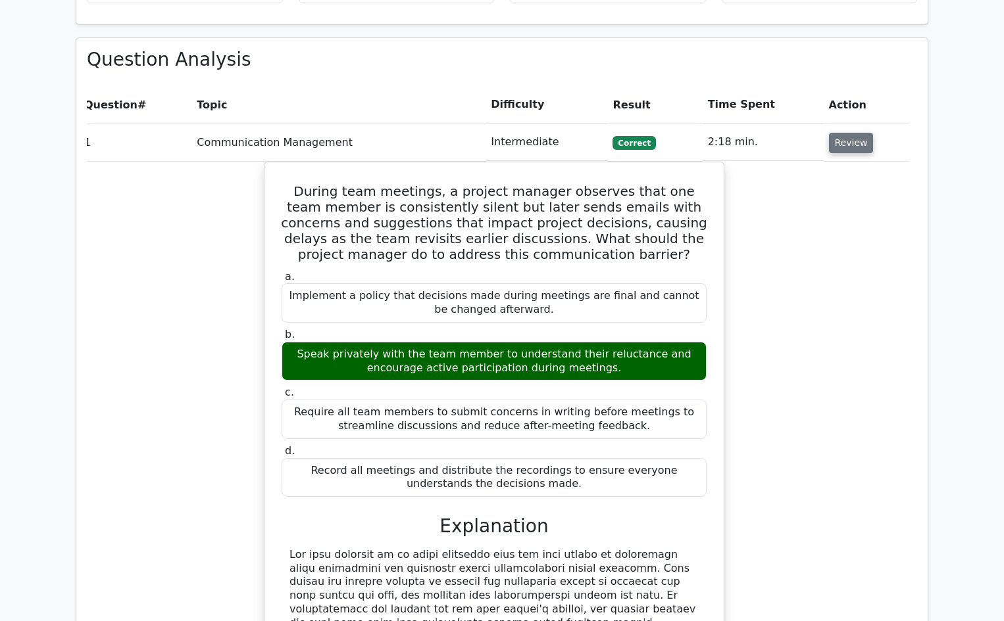
click at [837, 133] on button "Review" at bounding box center [851, 143] width 45 height 20
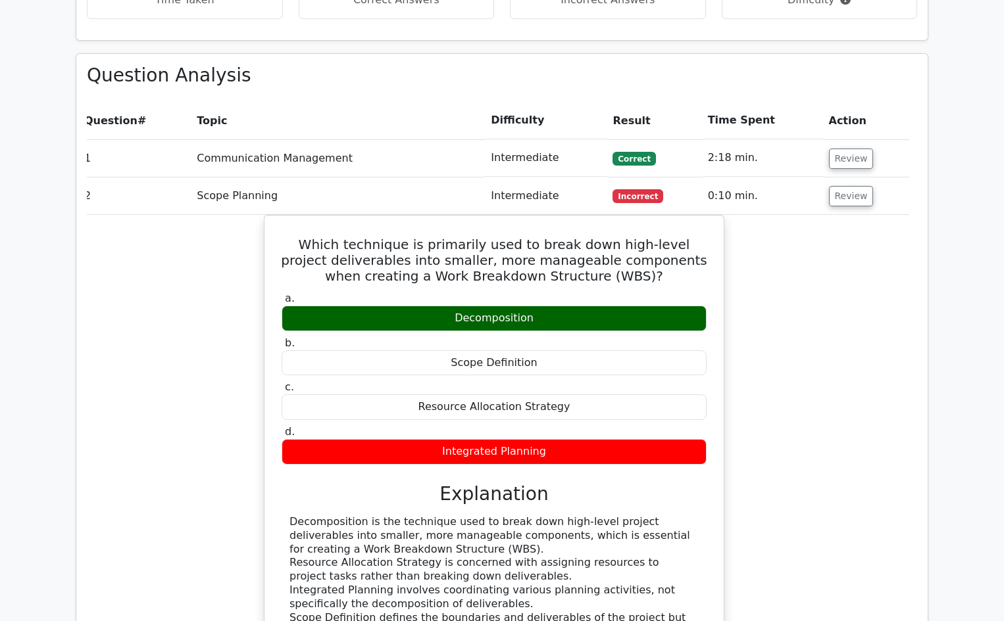
scroll to position [1284, 0]
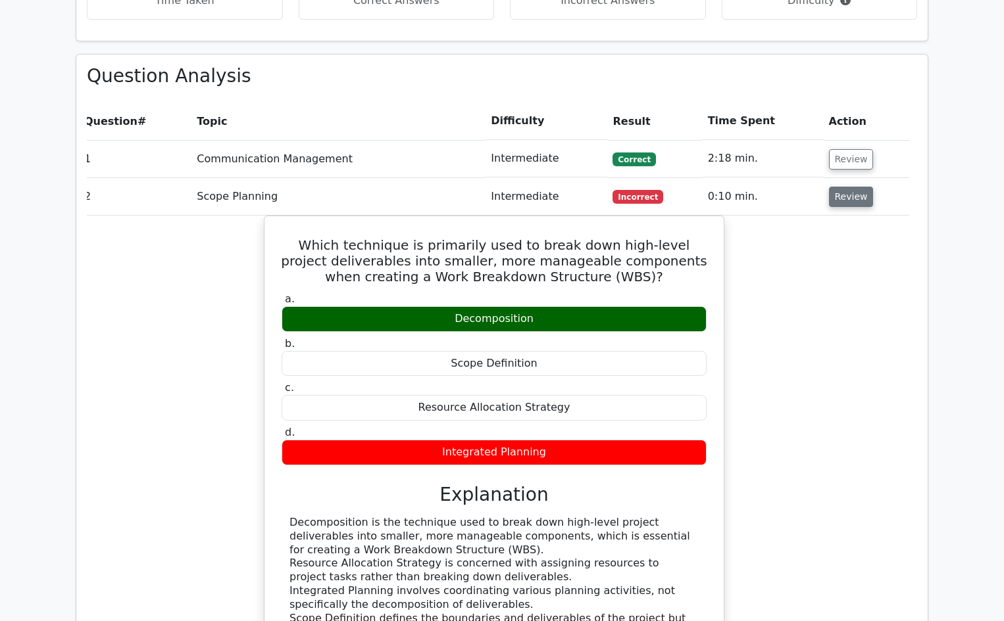
click at [836, 187] on button "Review" at bounding box center [851, 197] width 45 height 20
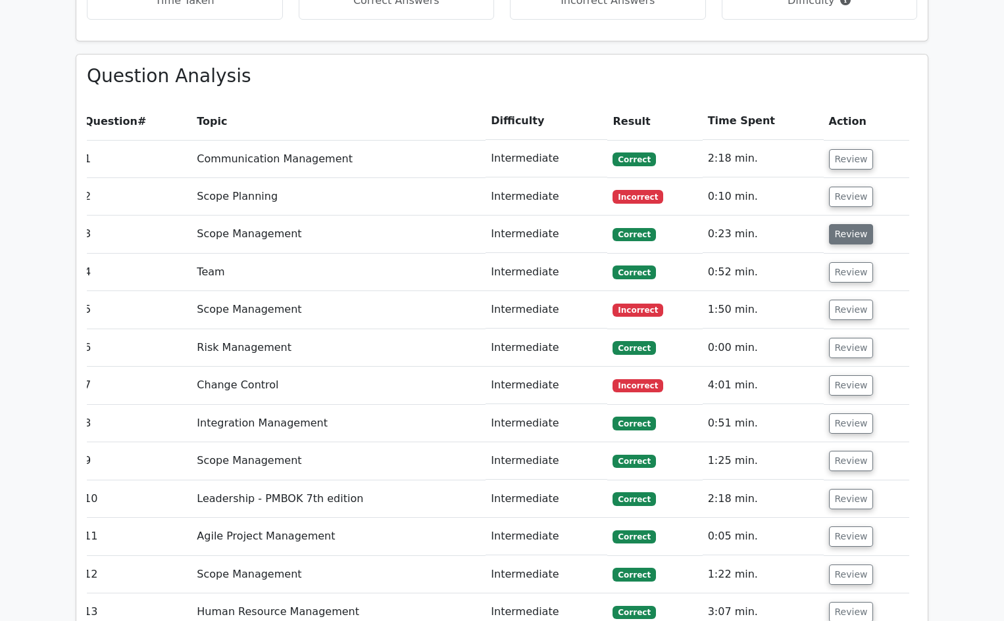
click at [829, 224] on button "Review" at bounding box center [851, 234] width 45 height 20
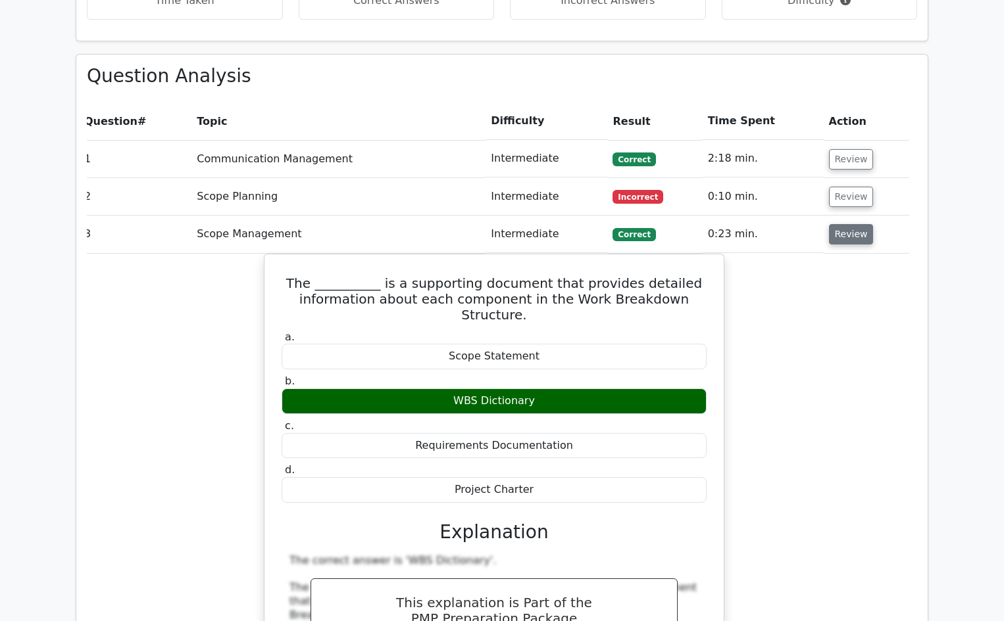
click at [829, 224] on button "Review" at bounding box center [851, 234] width 45 height 20
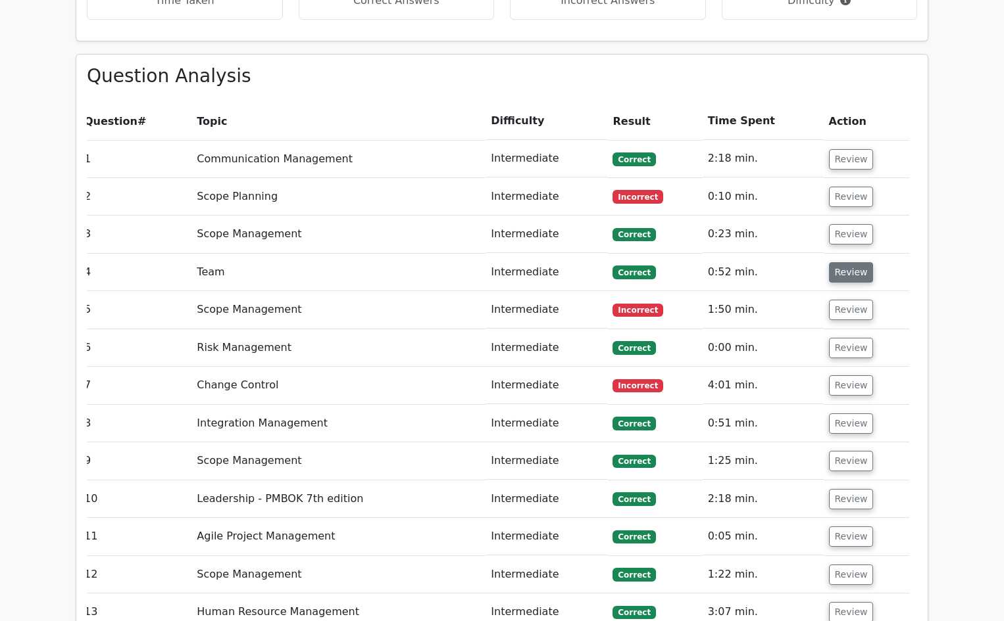
click at [841, 262] on button "Review" at bounding box center [851, 272] width 45 height 20
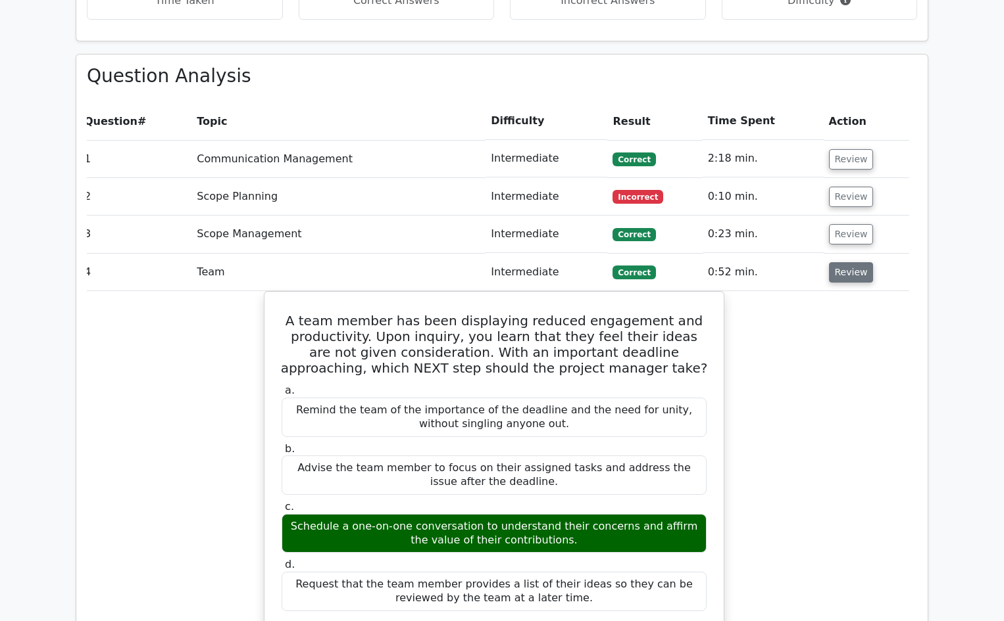
click at [842, 262] on button "Review" at bounding box center [851, 272] width 45 height 20
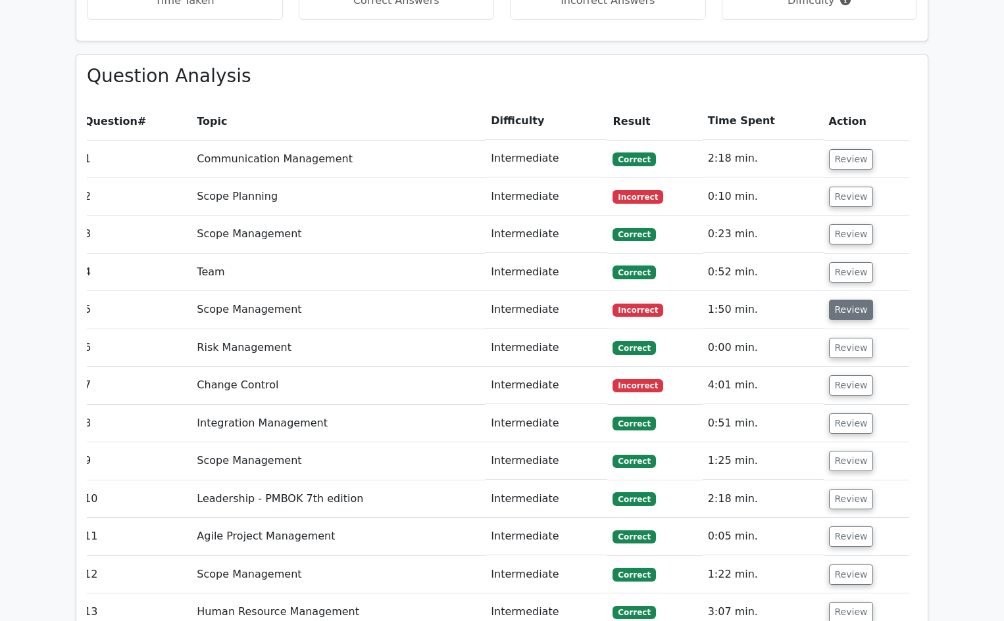
click at [841, 300] on button "Review" at bounding box center [851, 310] width 45 height 20
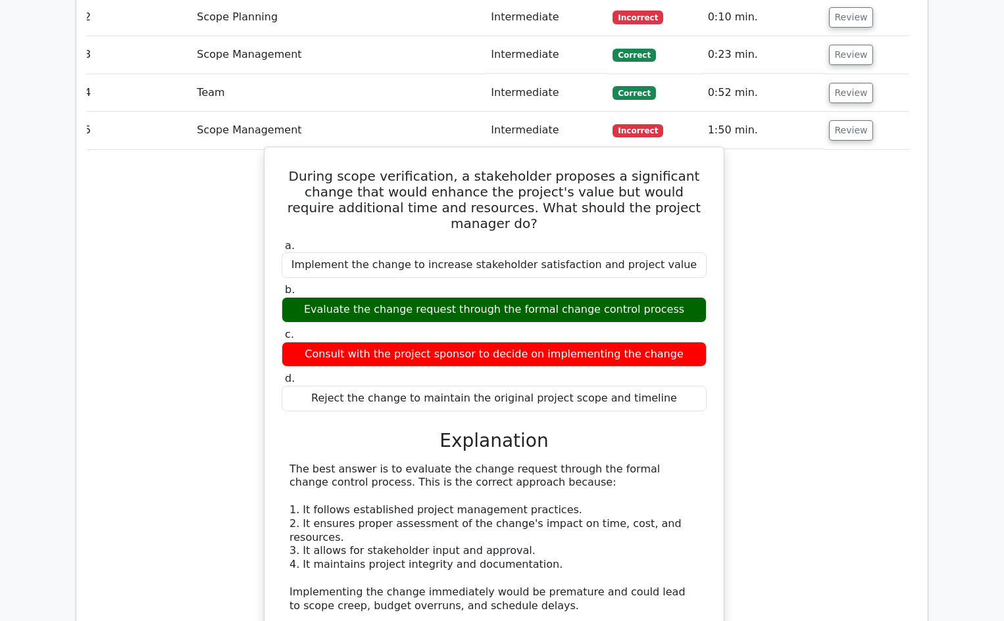
scroll to position [1434, 0]
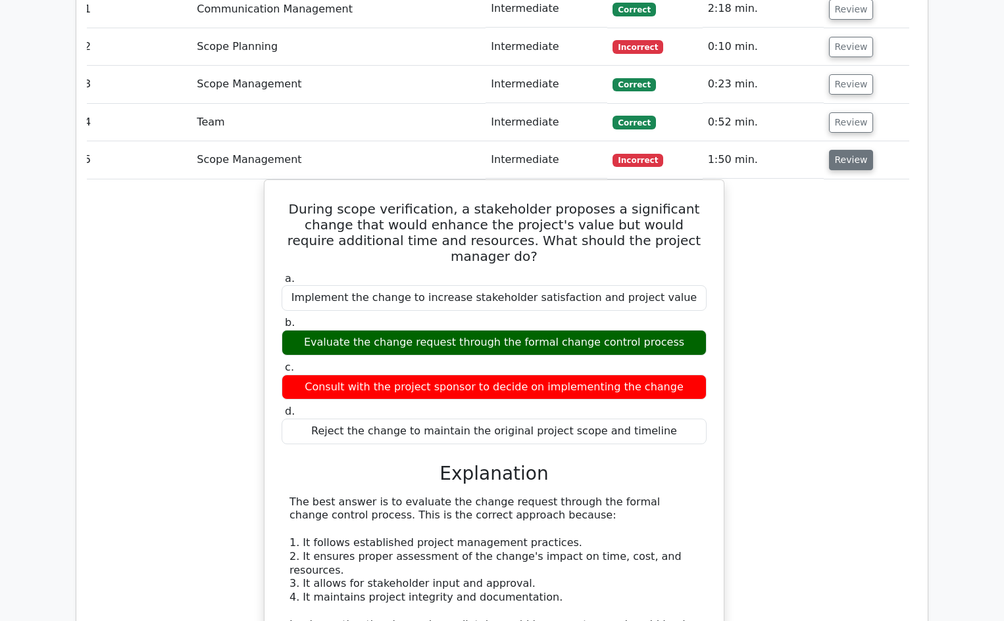
click at [844, 150] on button "Review" at bounding box center [851, 160] width 45 height 20
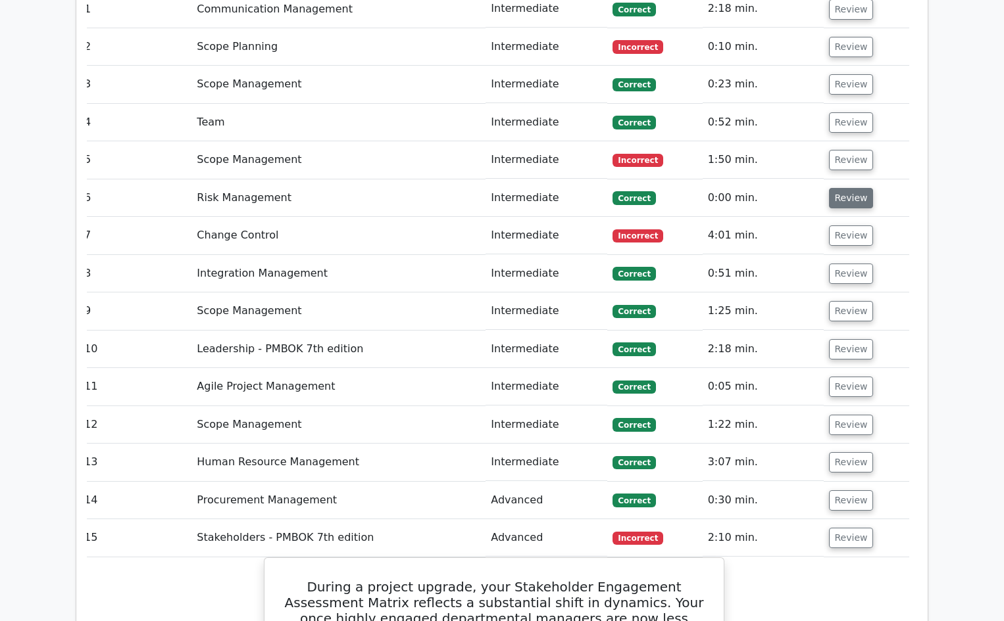
click at [843, 188] on button "Review" at bounding box center [851, 198] width 45 height 20
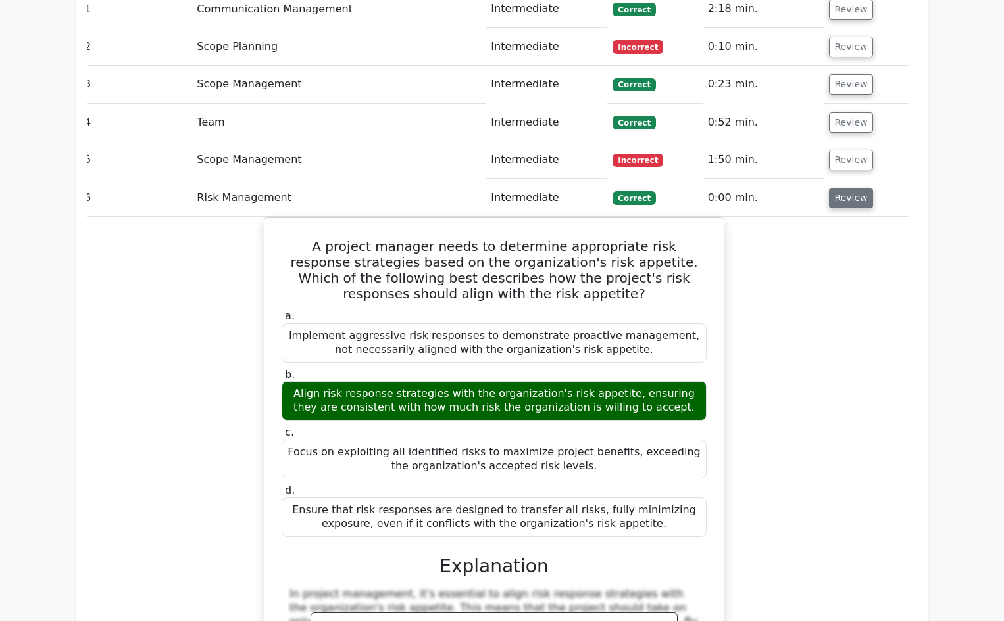
click at [848, 188] on button "Review" at bounding box center [851, 198] width 45 height 20
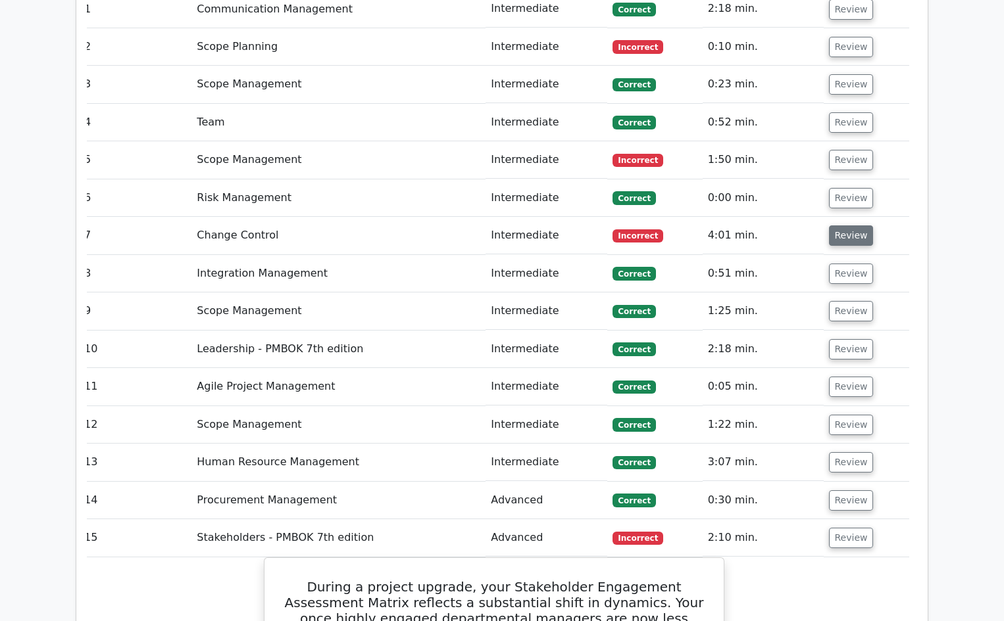
click at [831, 226] on button "Review" at bounding box center [851, 236] width 45 height 20
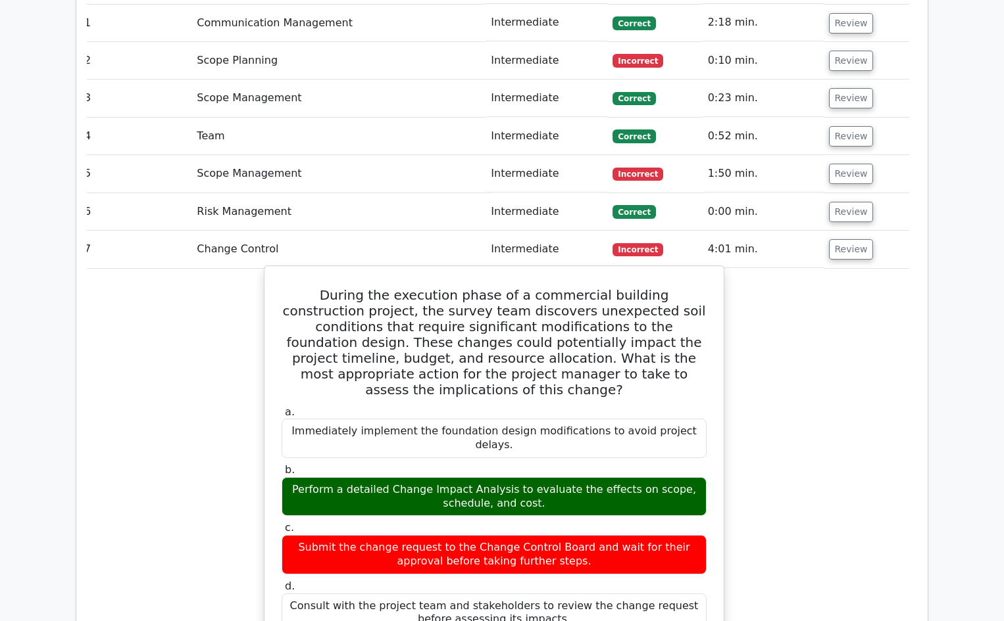
scroll to position [1419, 0]
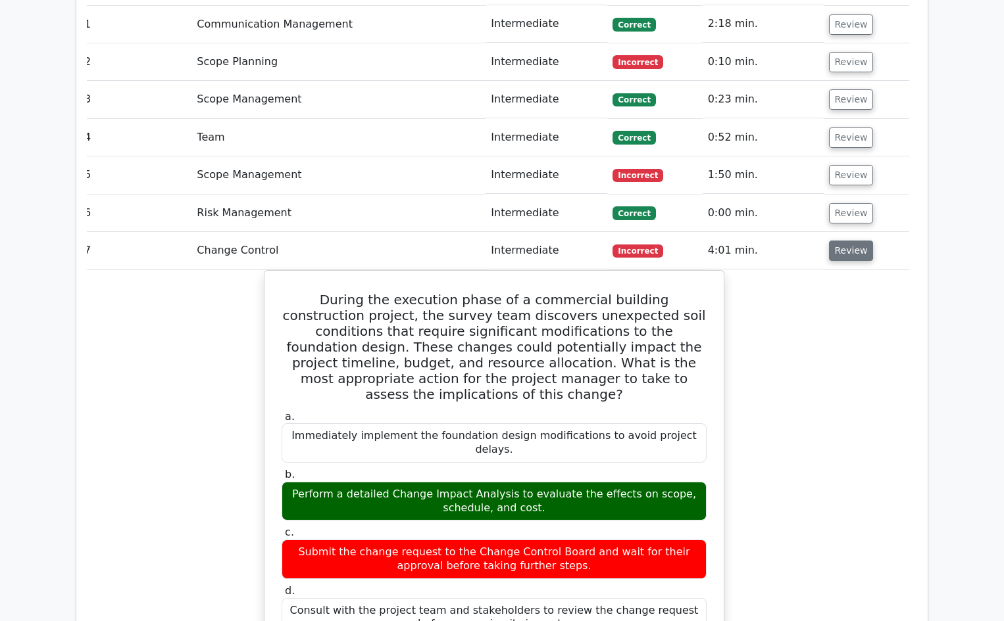
click at [856, 241] on button "Review" at bounding box center [851, 251] width 45 height 20
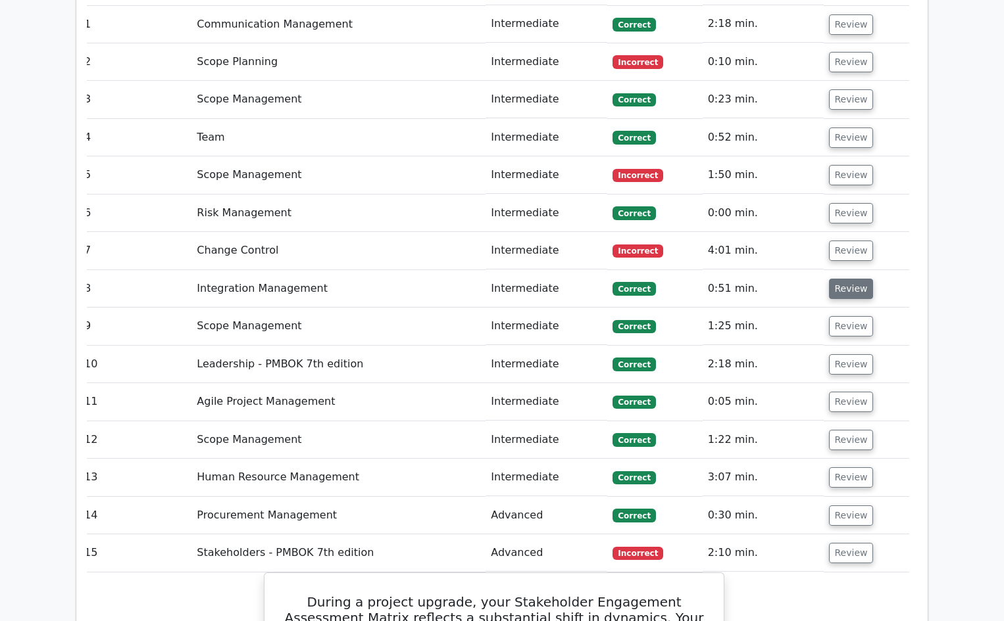
click at [838, 279] on button "Review" at bounding box center [851, 289] width 45 height 20
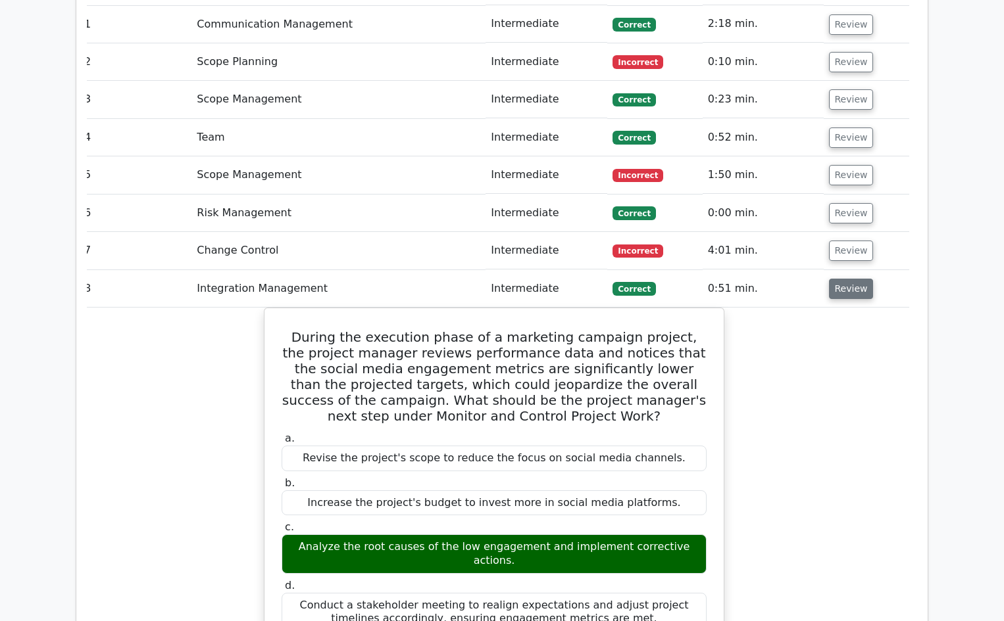
click at [838, 279] on button "Review" at bounding box center [851, 289] width 45 height 20
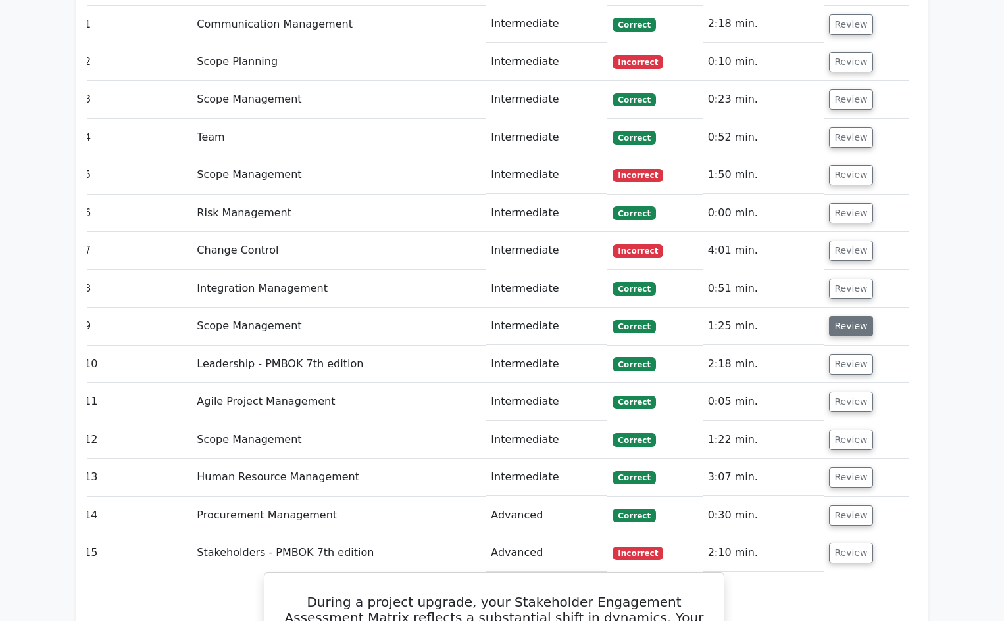
click at [846, 316] on button "Review" at bounding box center [851, 326] width 45 height 20
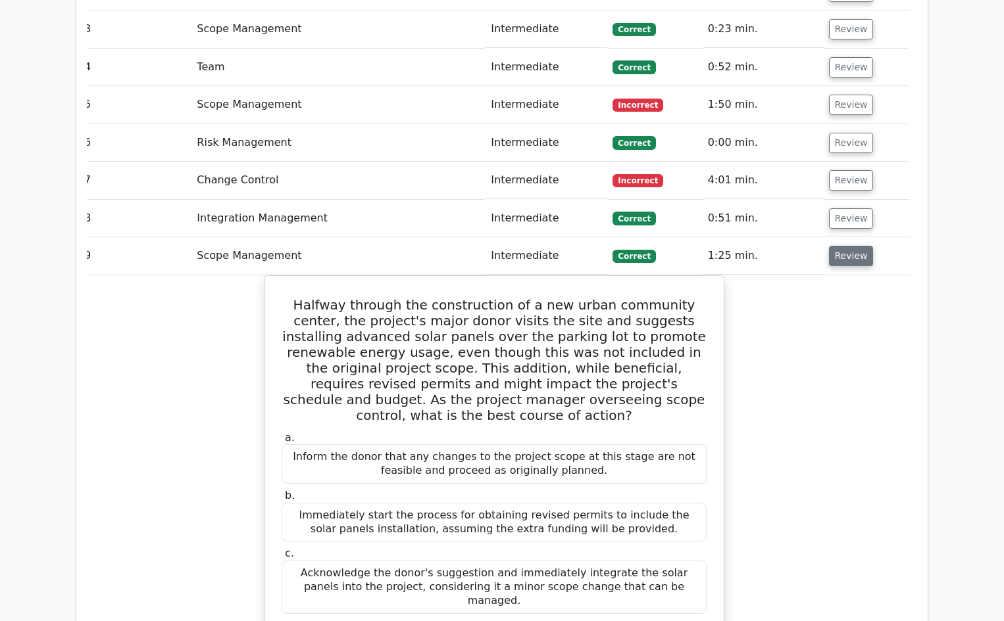
scroll to position [1490, 0]
click at [844, 245] on button "Review" at bounding box center [851, 255] width 45 height 20
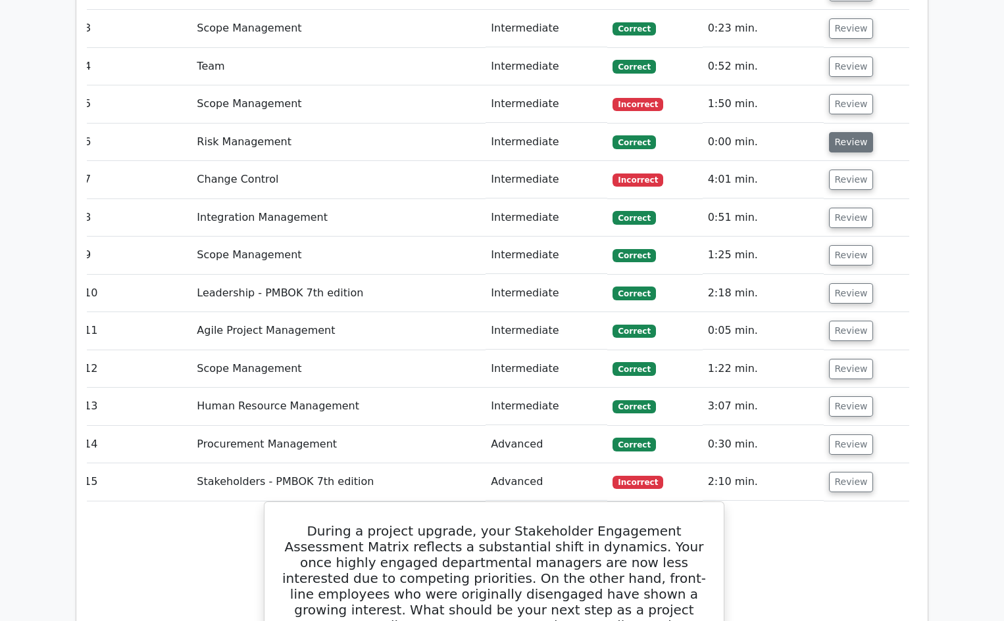
click at [850, 132] on button "Review" at bounding box center [851, 142] width 45 height 20
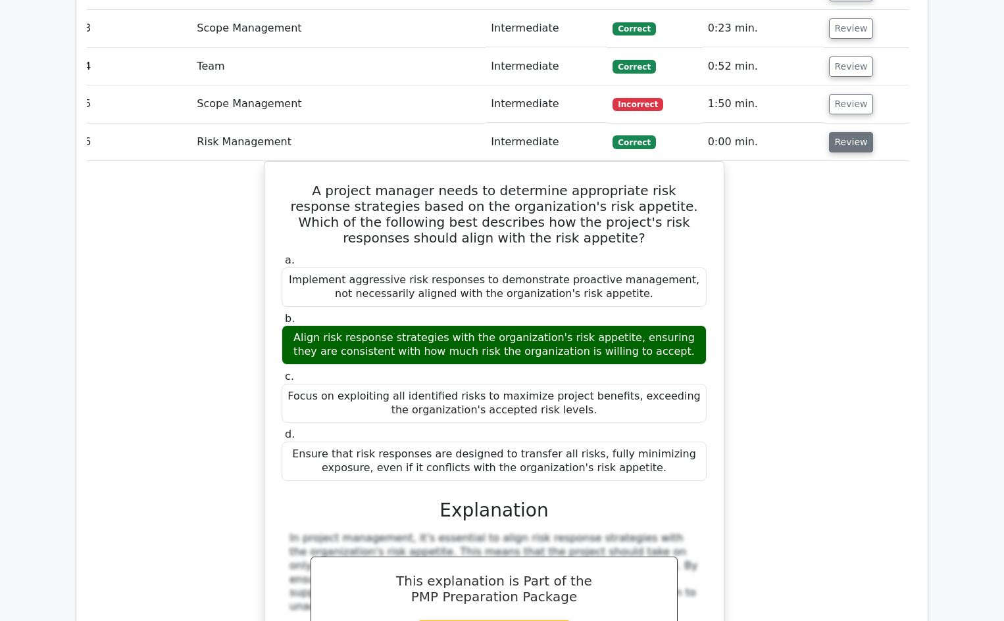
click at [850, 132] on button "Review" at bounding box center [851, 142] width 45 height 20
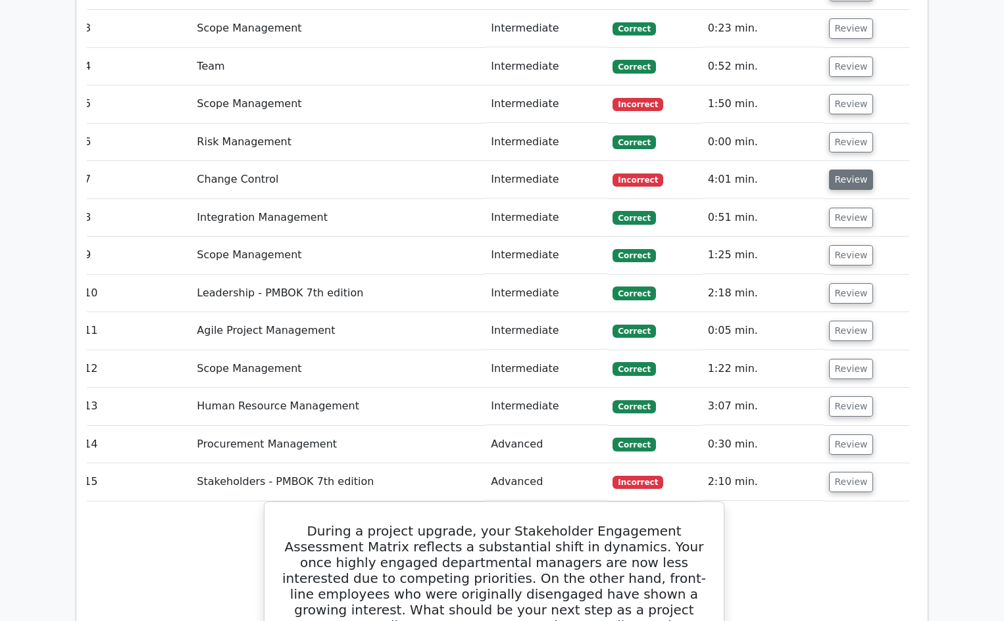
click at [844, 170] on button "Review" at bounding box center [851, 180] width 45 height 20
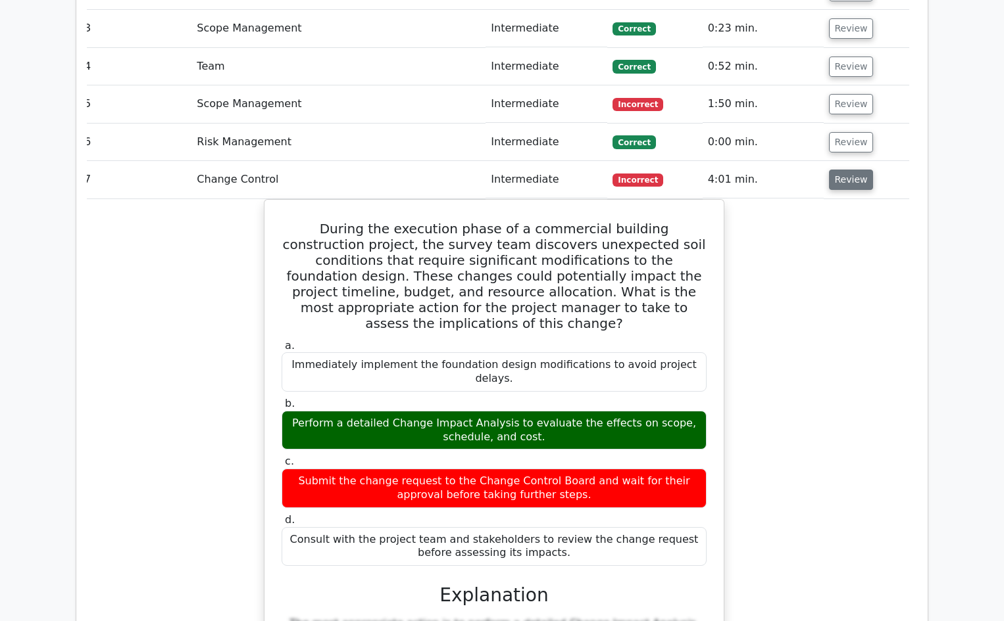
click at [844, 170] on button "Review" at bounding box center [851, 180] width 45 height 20
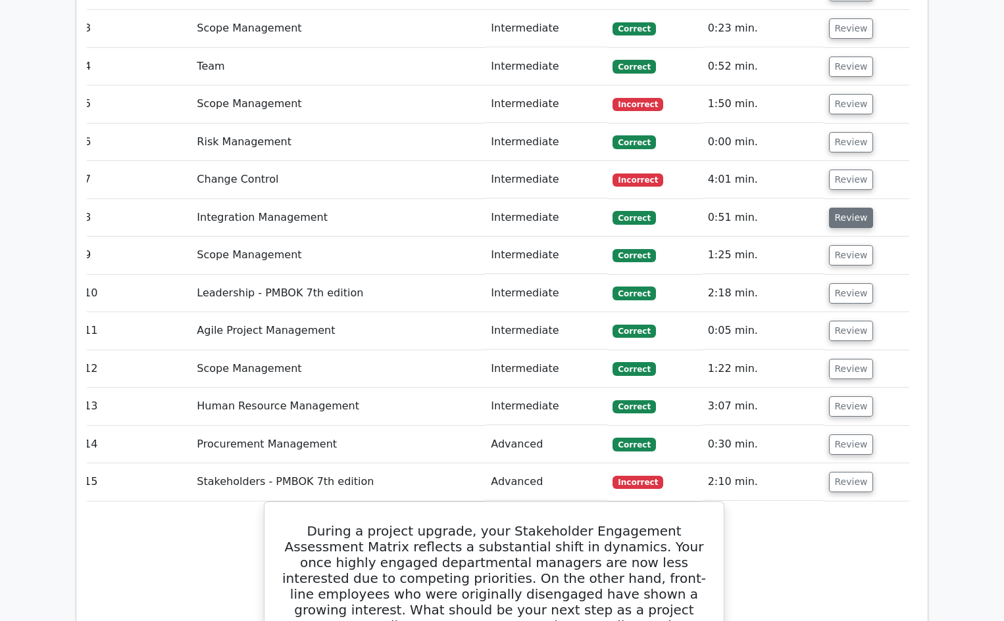
click at [842, 208] on button "Review" at bounding box center [851, 218] width 45 height 20
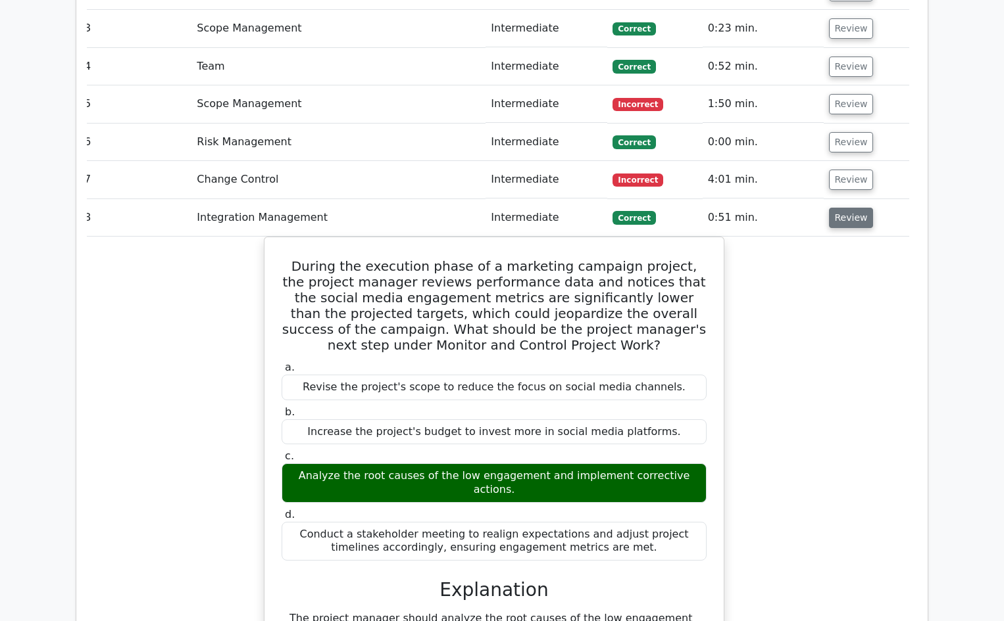
click at [842, 208] on button "Review" at bounding box center [851, 218] width 45 height 20
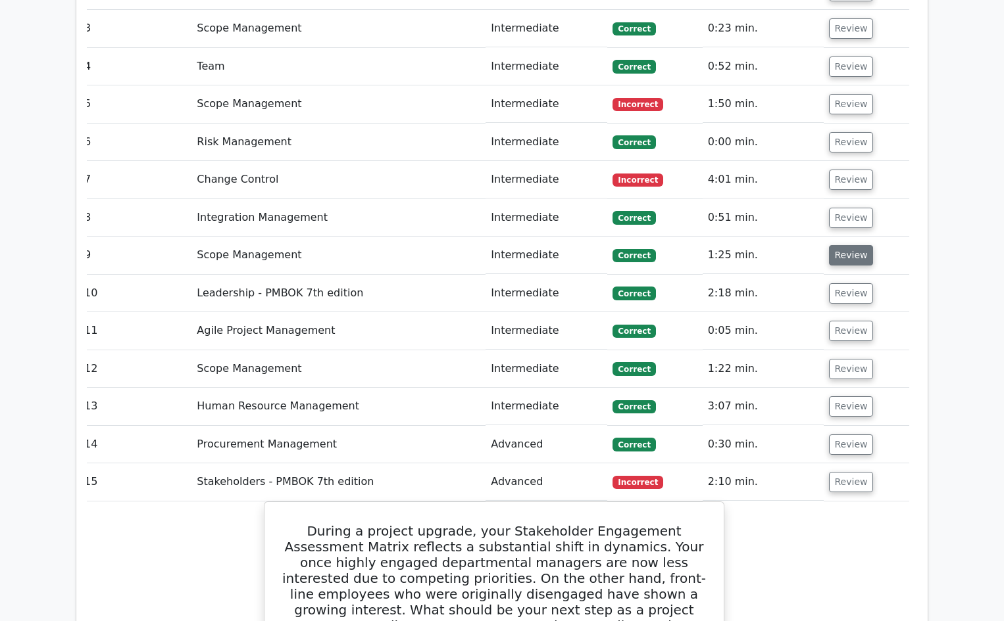
click at [839, 245] on button "Review" at bounding box center [851, 255] width 45 height 20
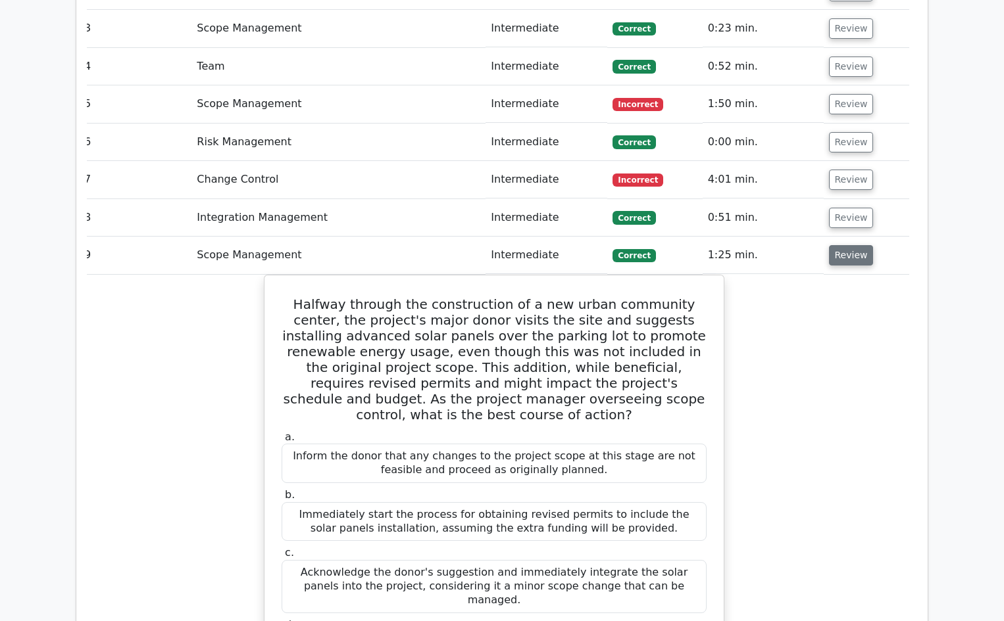
click at [839, 245] on button "Review" at bounding box center [851, 255] width 45 height 20
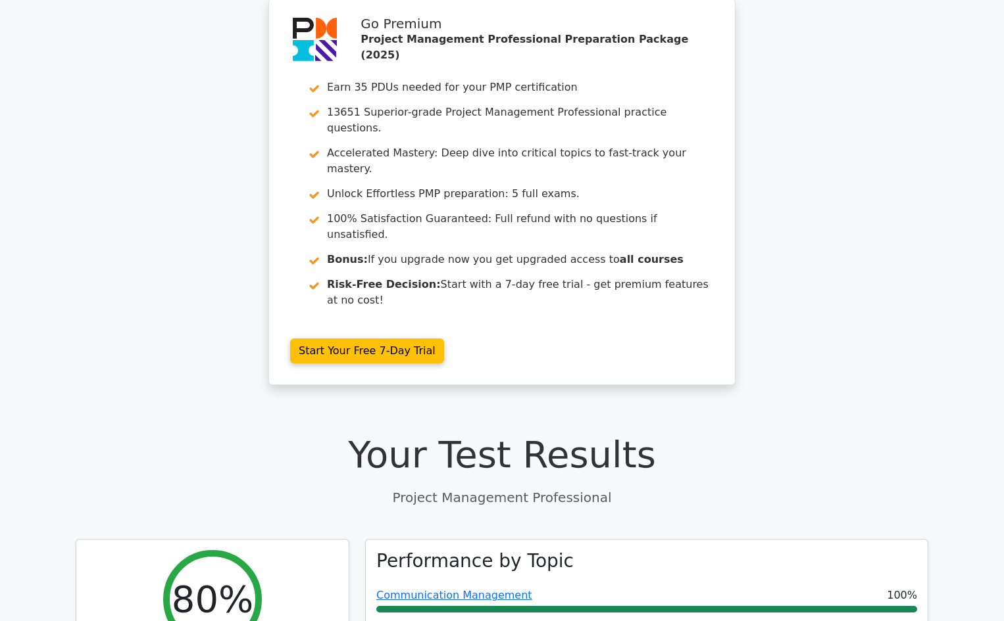
scroll to position [0, 0]
